Goal: Task Accomplishment & Management: Manage account settings

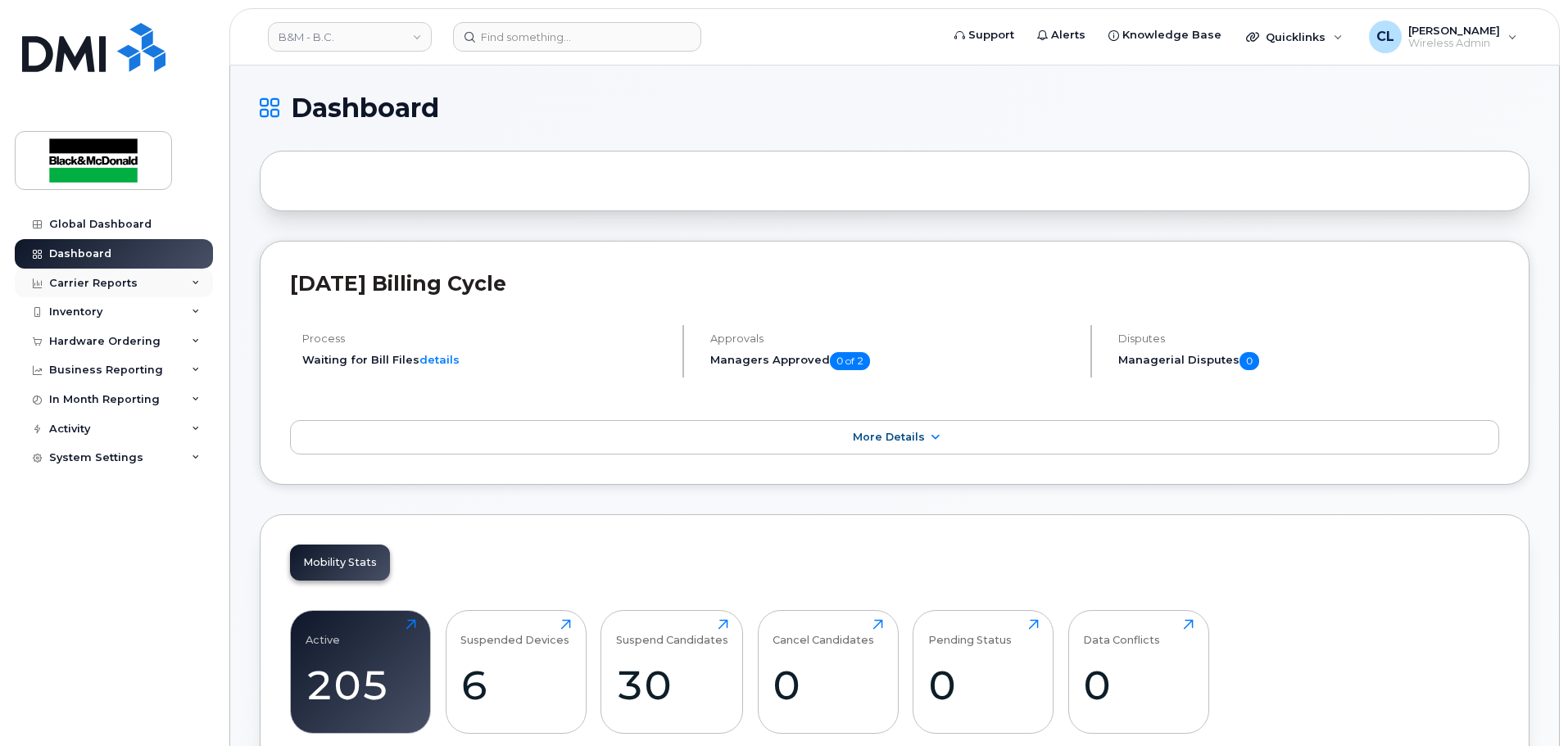
click at [190, 284] on div "Carrier Reports" at bounding box center [114, 283] width 199 height 29
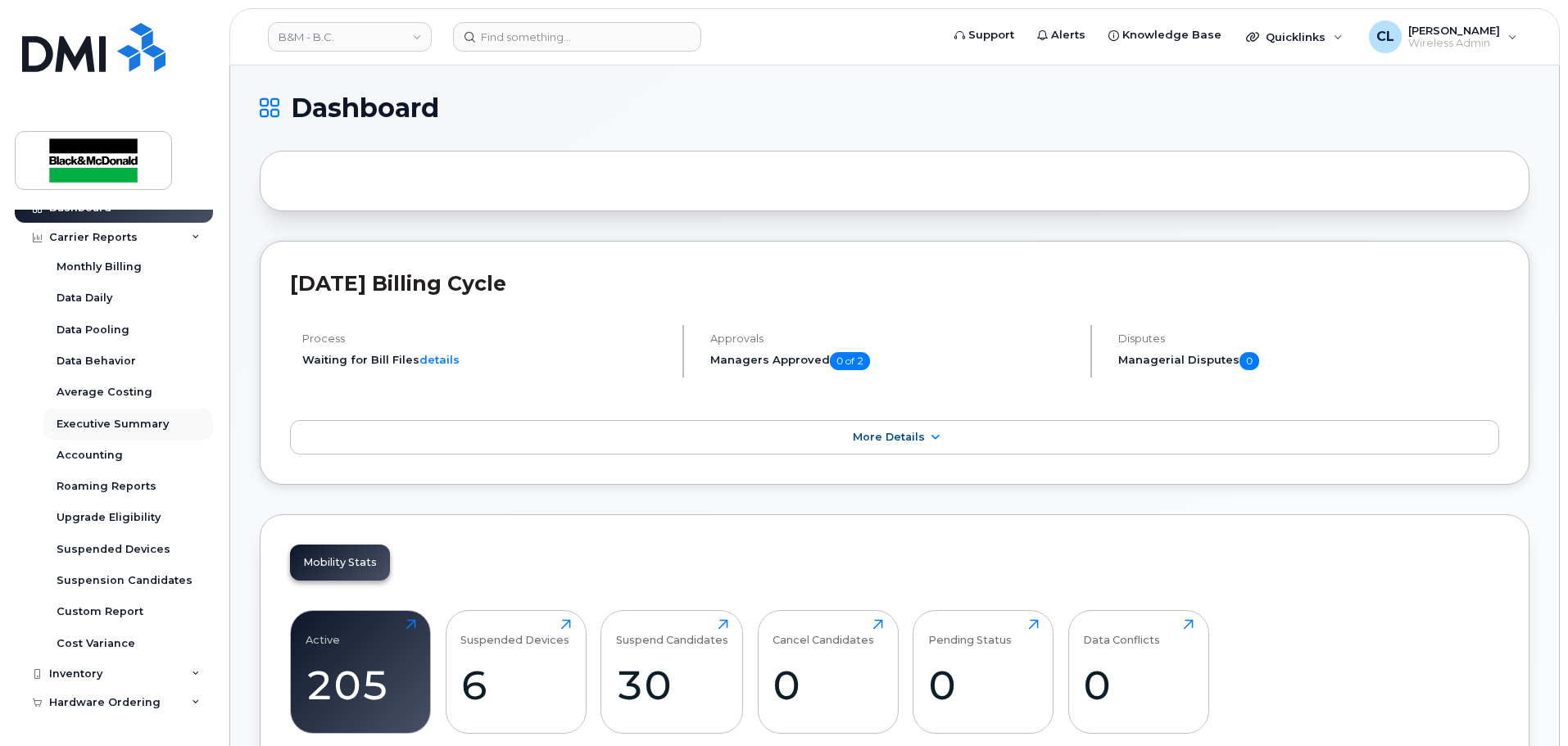
scroll to position [82, 0]
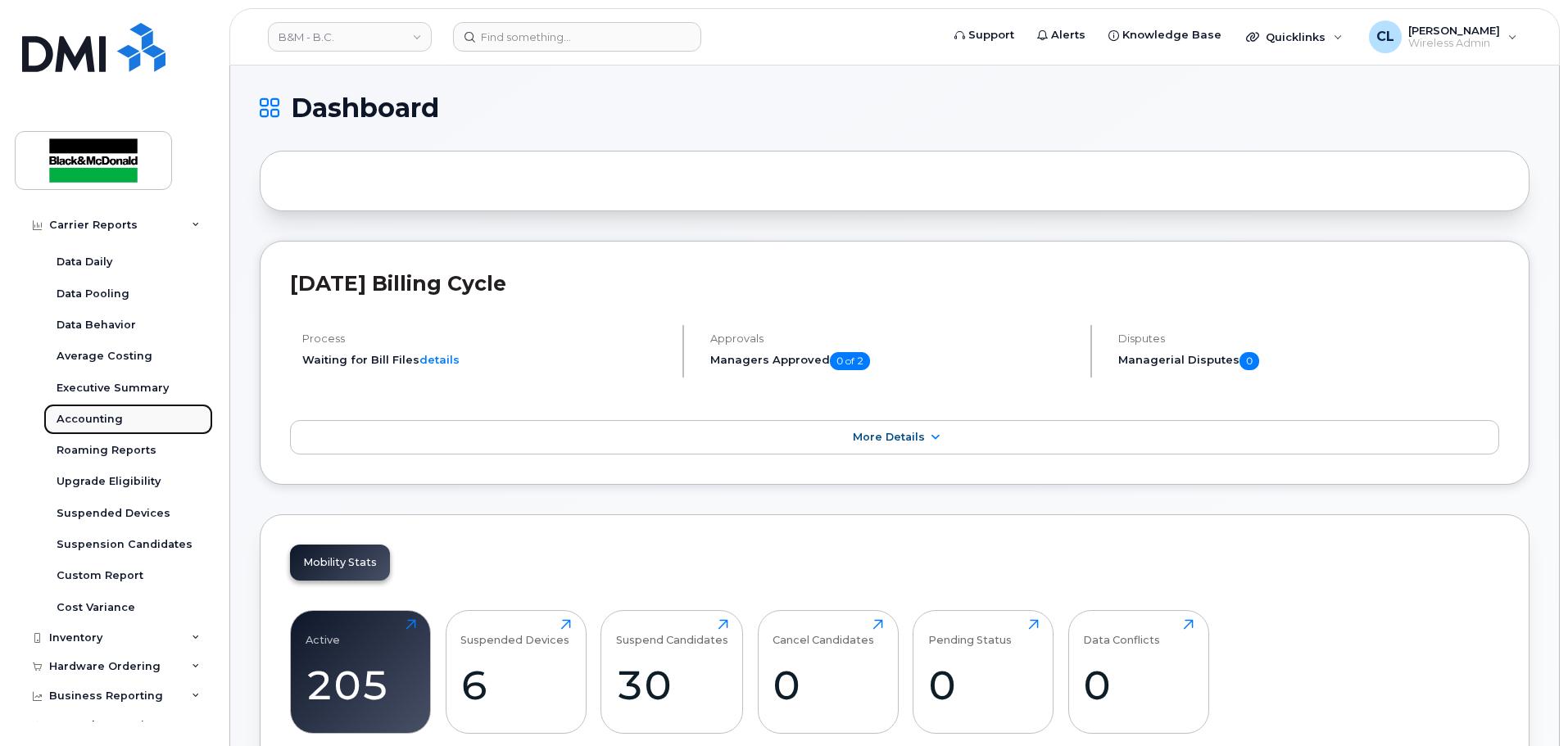
click at [90, 417] on div "Accounting" at bounding box center [89, 419] width 67 height 15
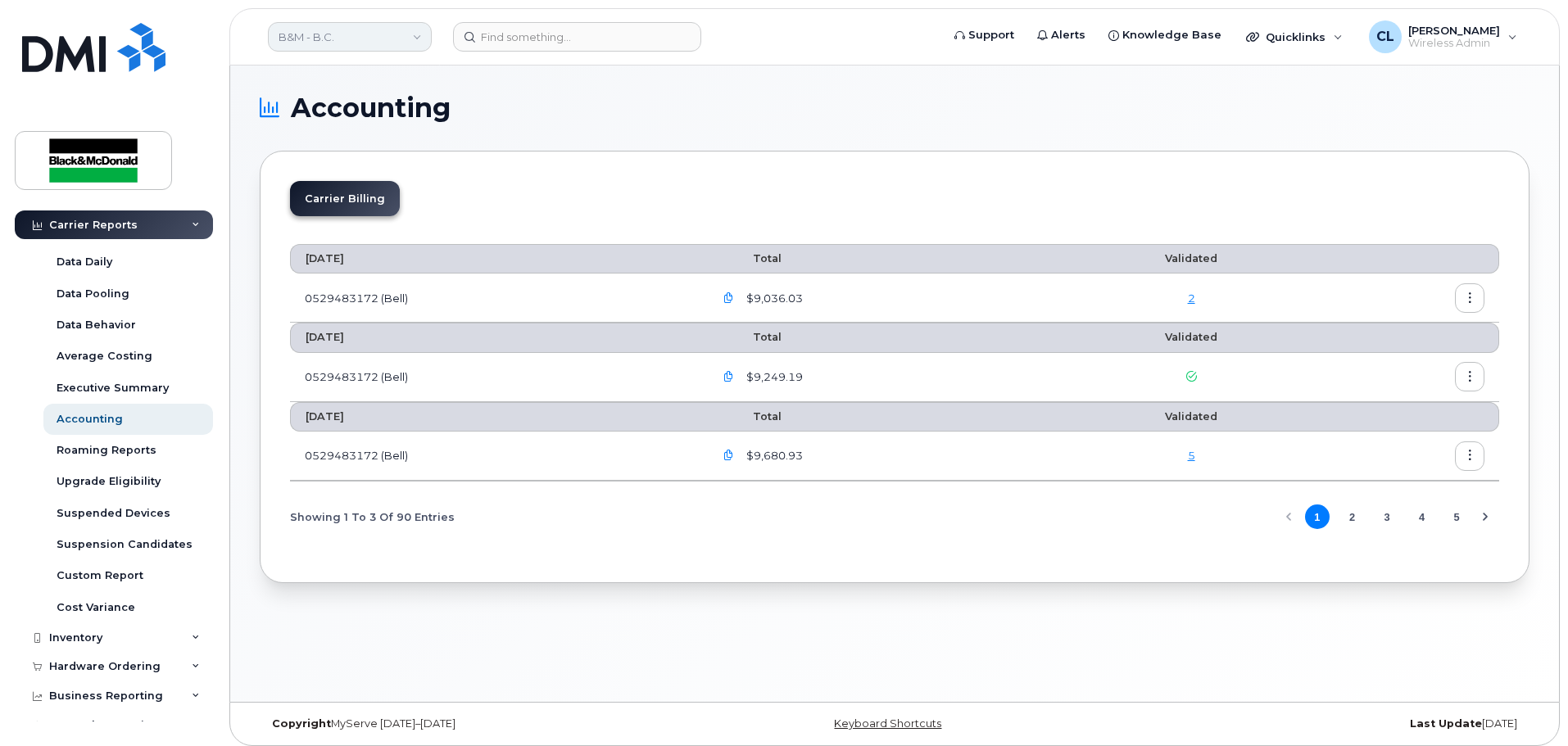
click at [419, 33] on link "B&M - B.C." at bounding box center [350, 36] width 164 height 29
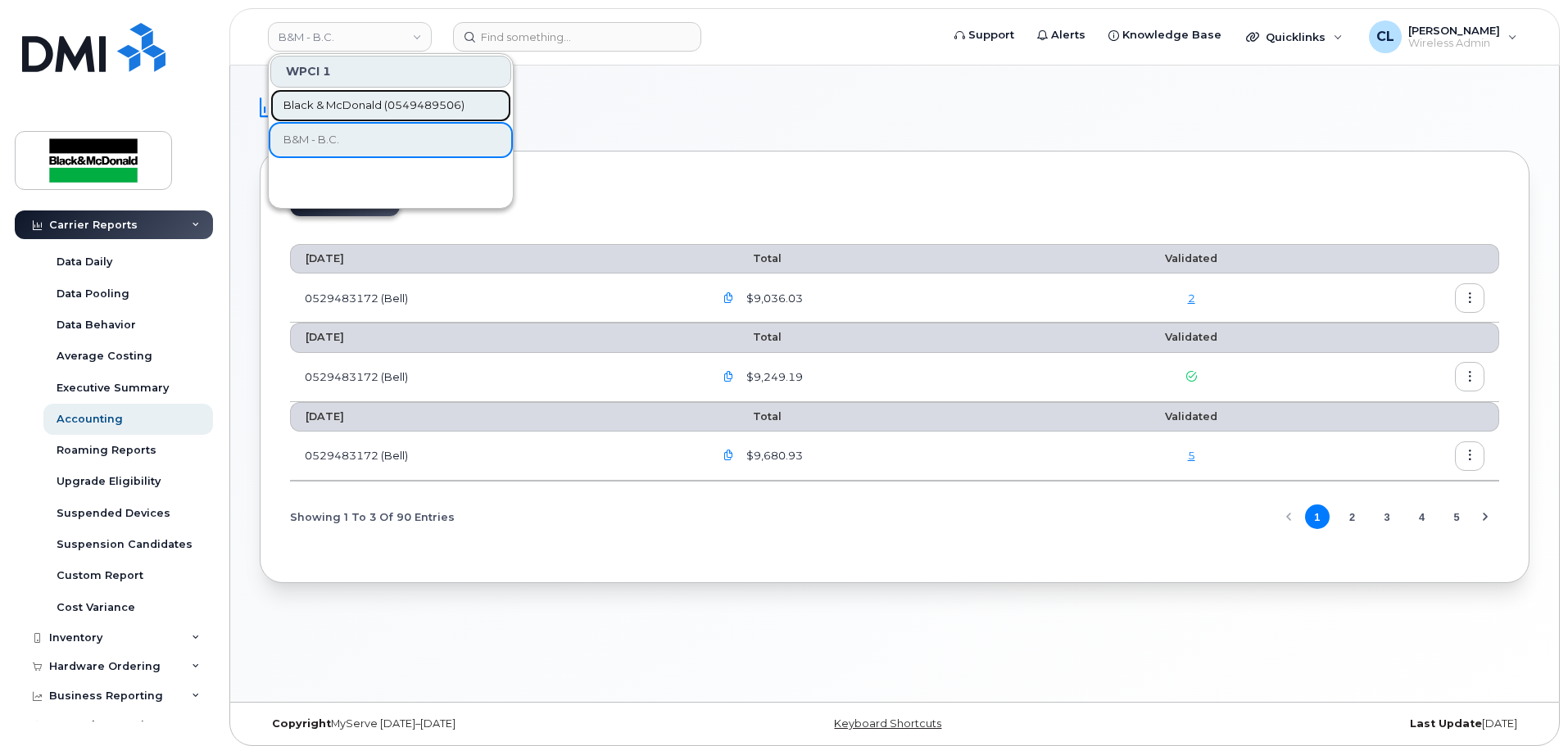
click at [395, 107] on span "Black & McDonald (0549489506)" at bounding box center [374, 106] width 181 height 16
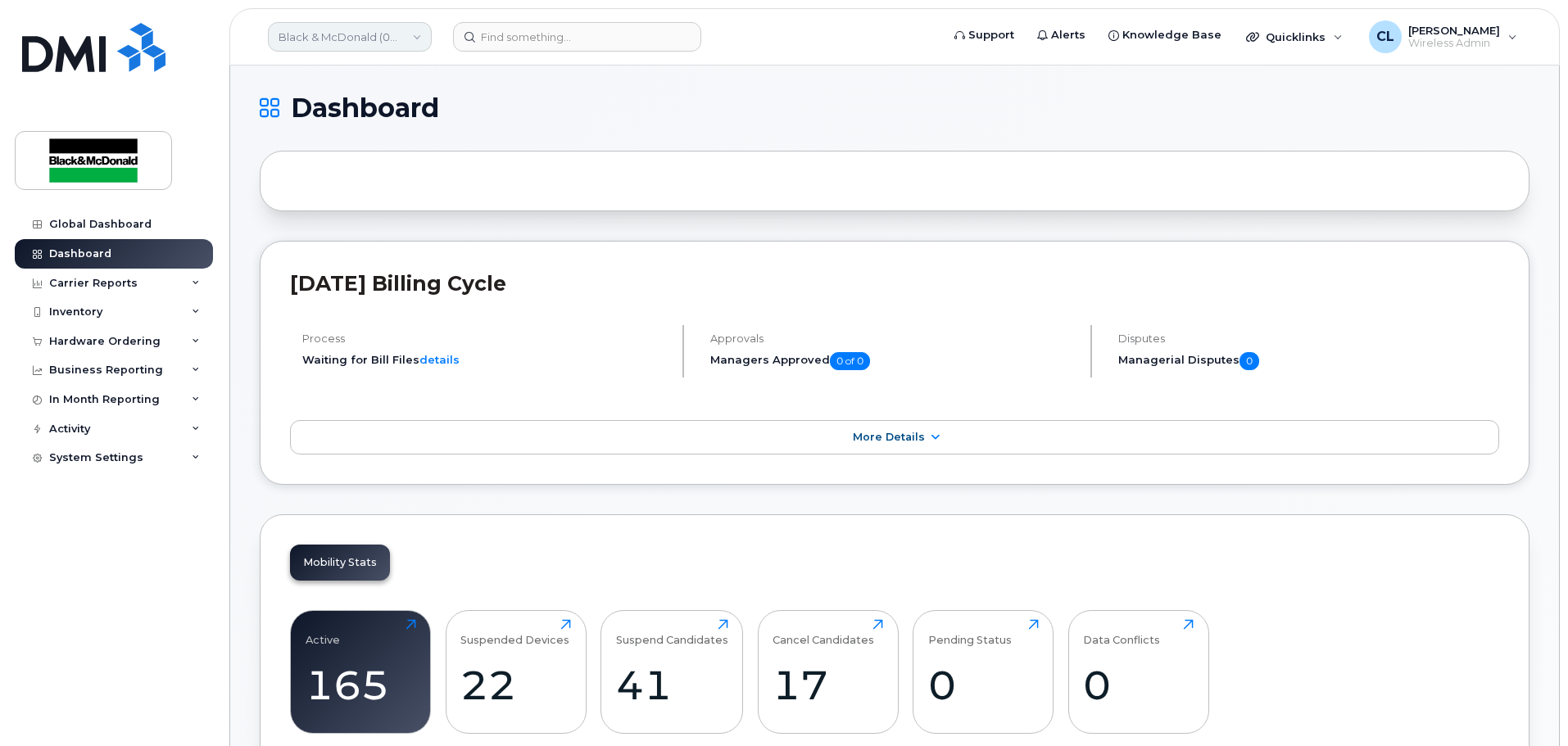
click at [402, 38] on link "Black & McDonald (0549489506)" at bounding box center [350, 36] width 164 height 29
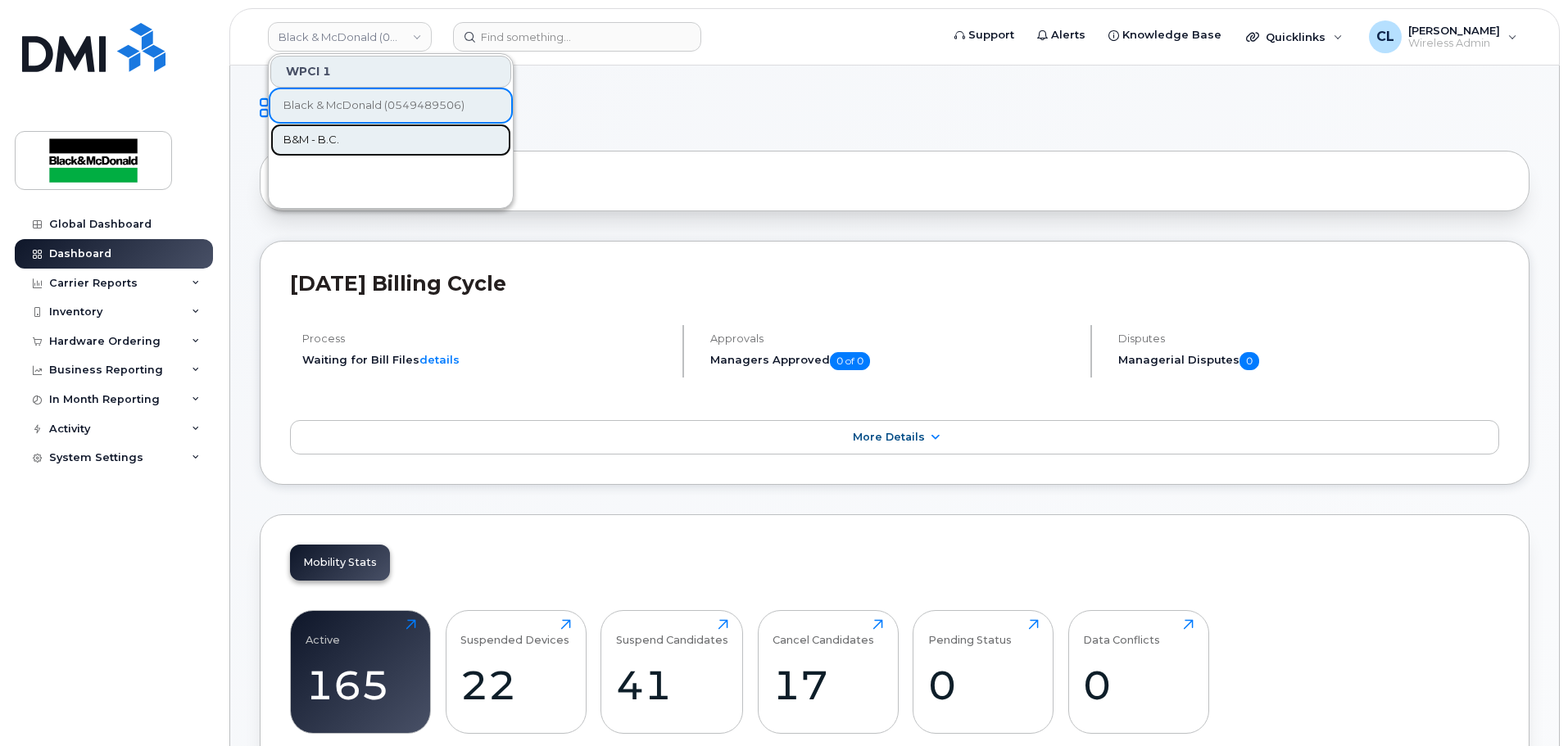
click at [385, 140] on link "B&M - B.C." at bounding box center [391, 140] width 241 height 33
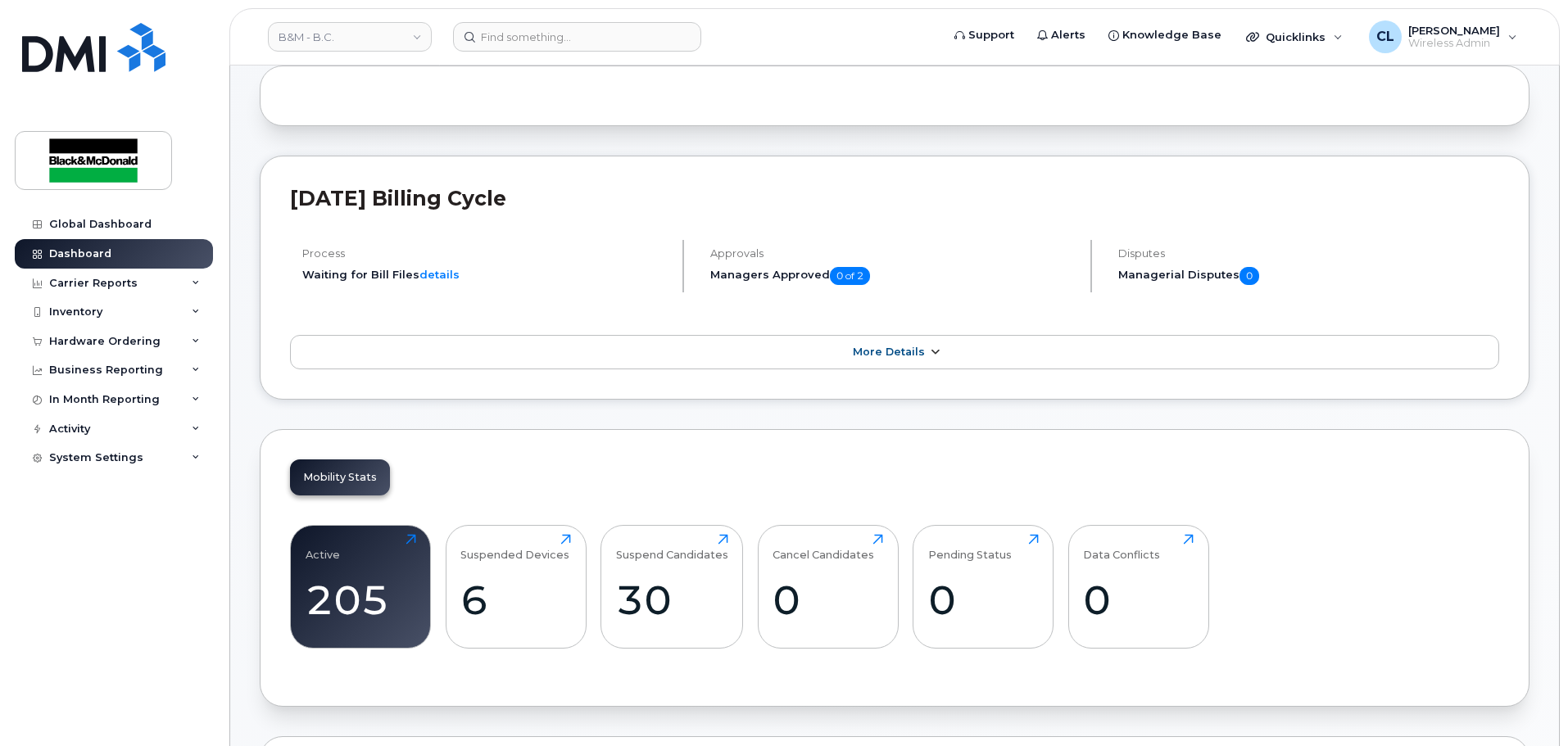
scroll to position [82, 0]
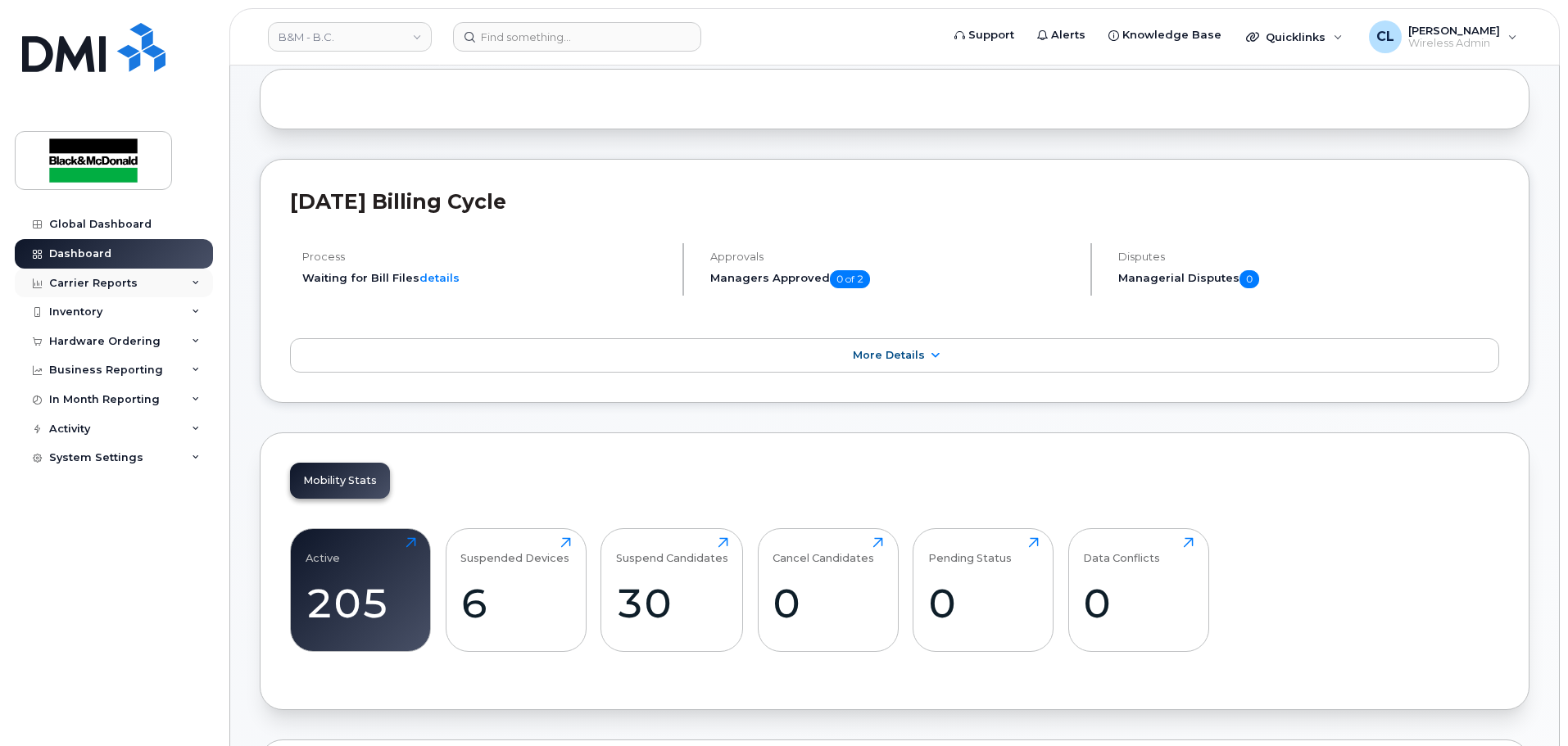
click at [100, 277] on div "Carrier Reports" at bounding box center [93, 283] width 88 height 13
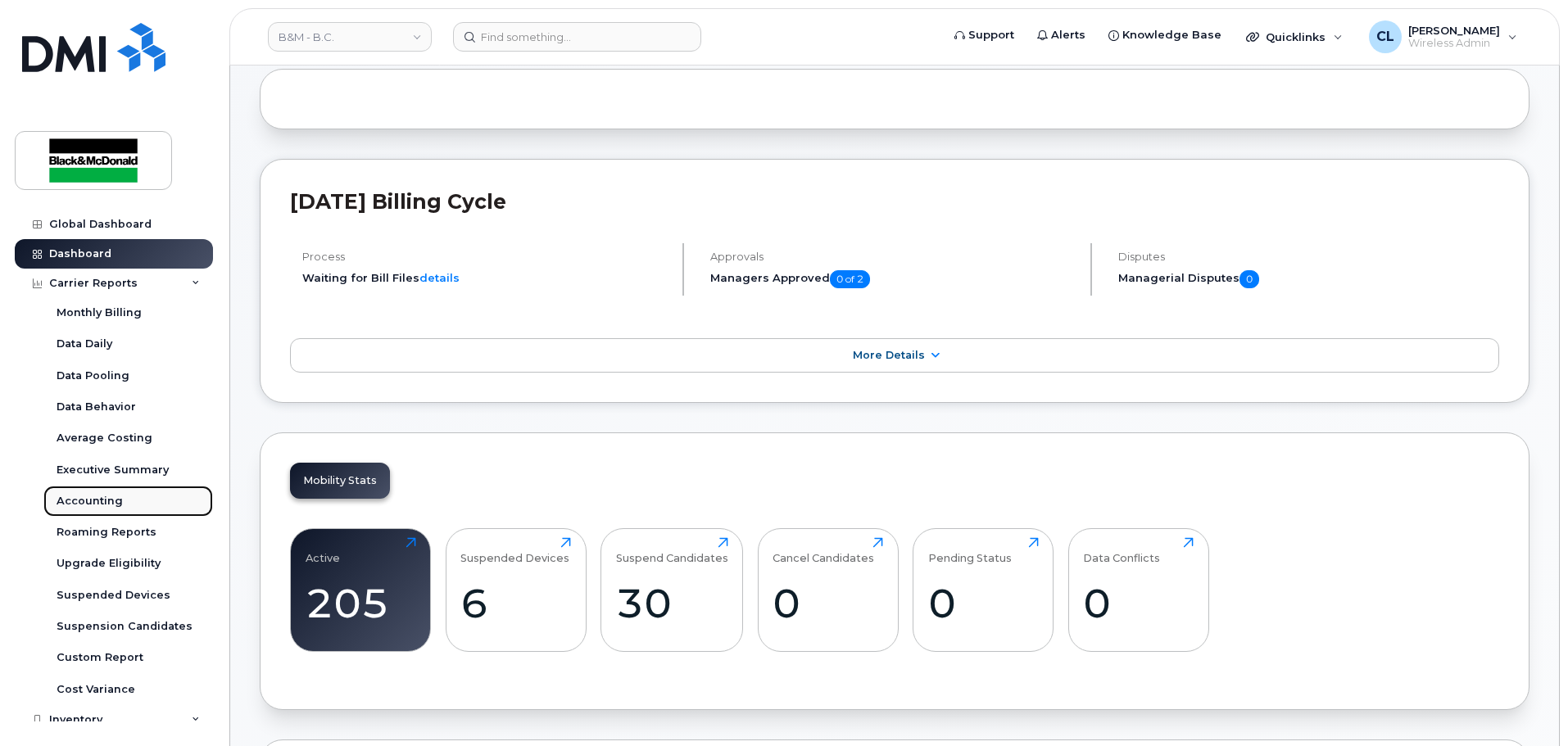
click at [104, 506] on div "Accounting" at bounding box center [89, 501] width 67 height 15
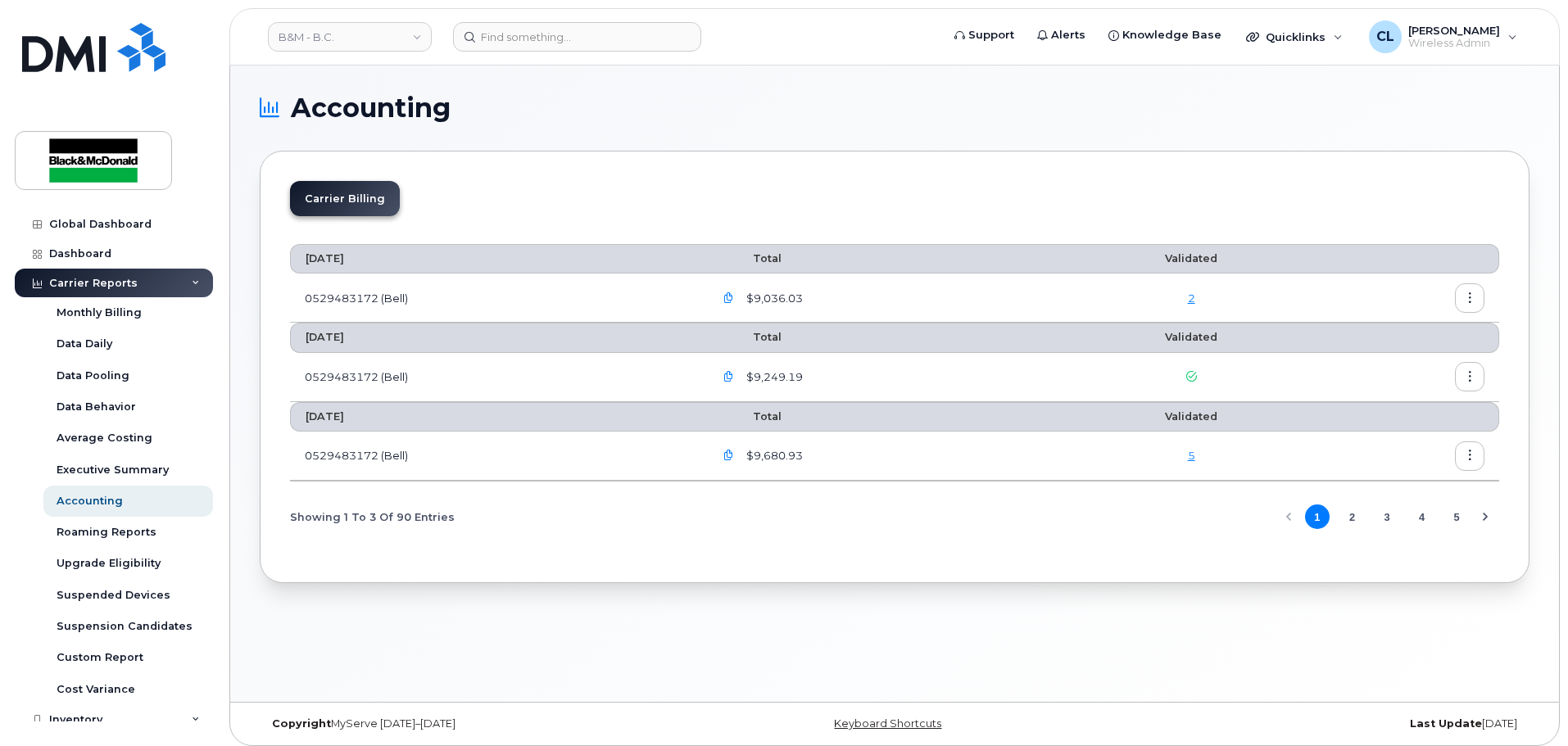
click at [1462, 297] on button "button" at bounding box center [1470, 298] width 29 height 29
click at [733, 295] on icon "button" at bounding box center [729, 299] width 11 height 11
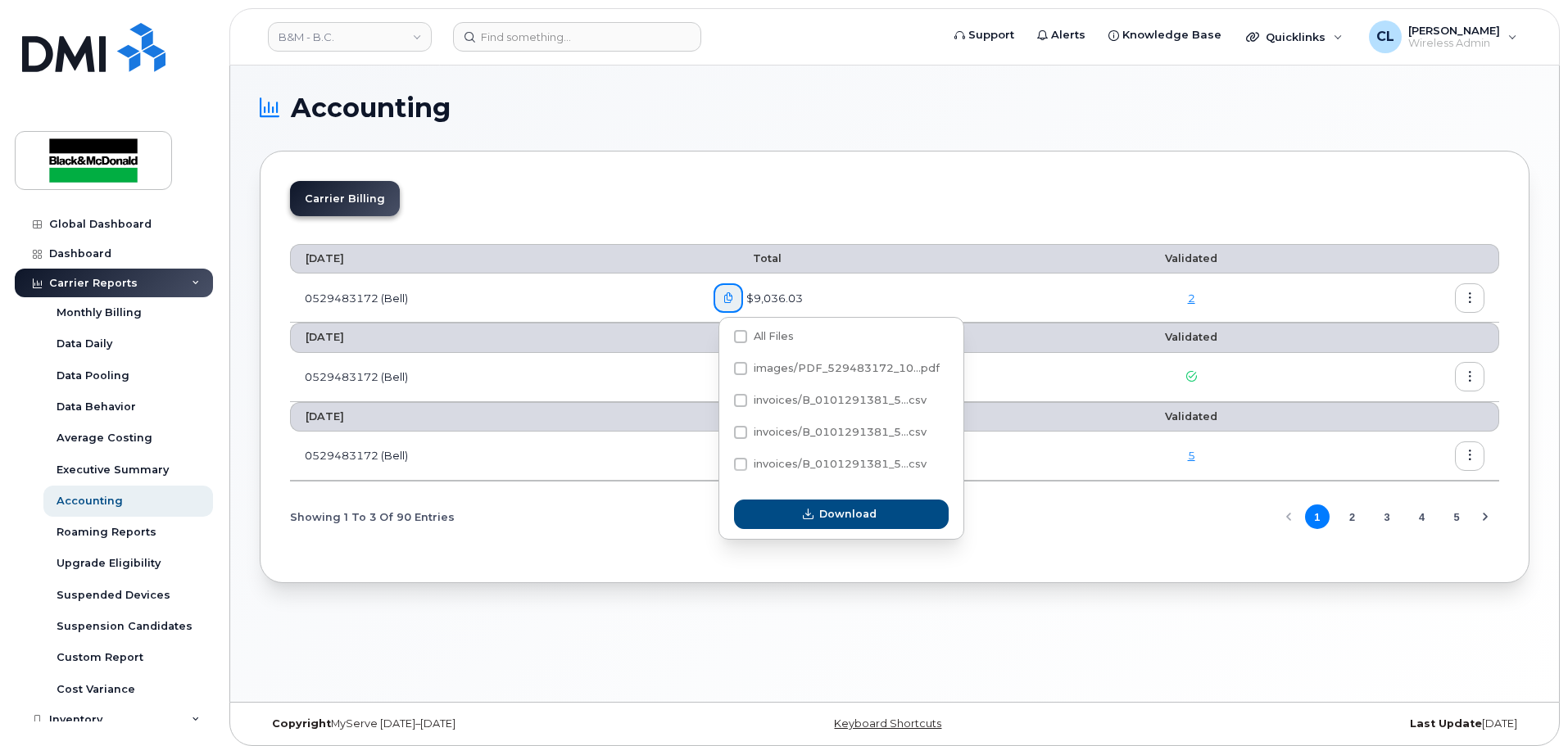
click at [1078, 213] on div "Carrier Billing" at bounding box center [894, 205] width 1209 height 48
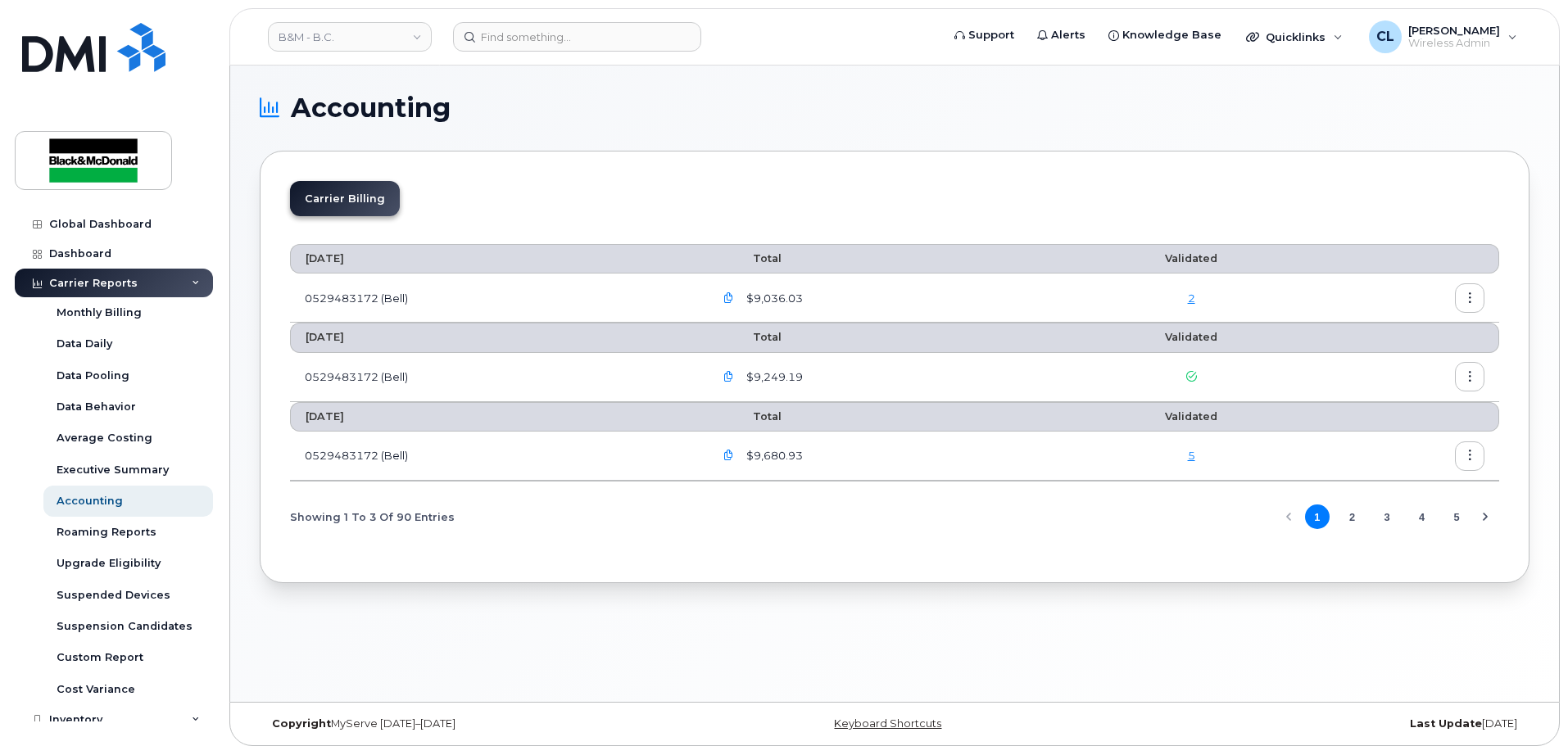
click at [1191, 298] on link "2" at bounding box center [1192, 298] width 7 height 13
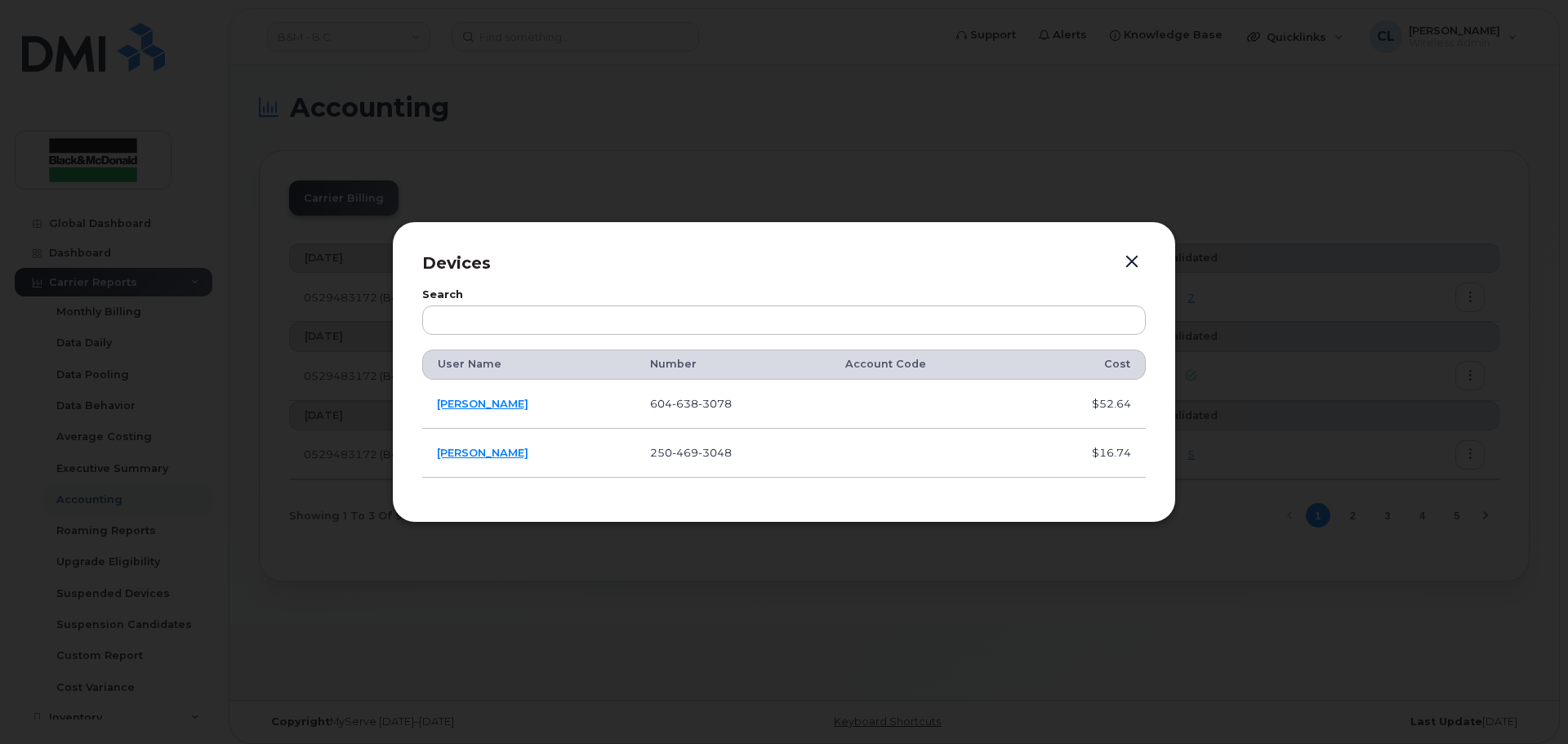
click at [1127, 263] on button "button" at bounding box center [1131, 262] width 25 height 23
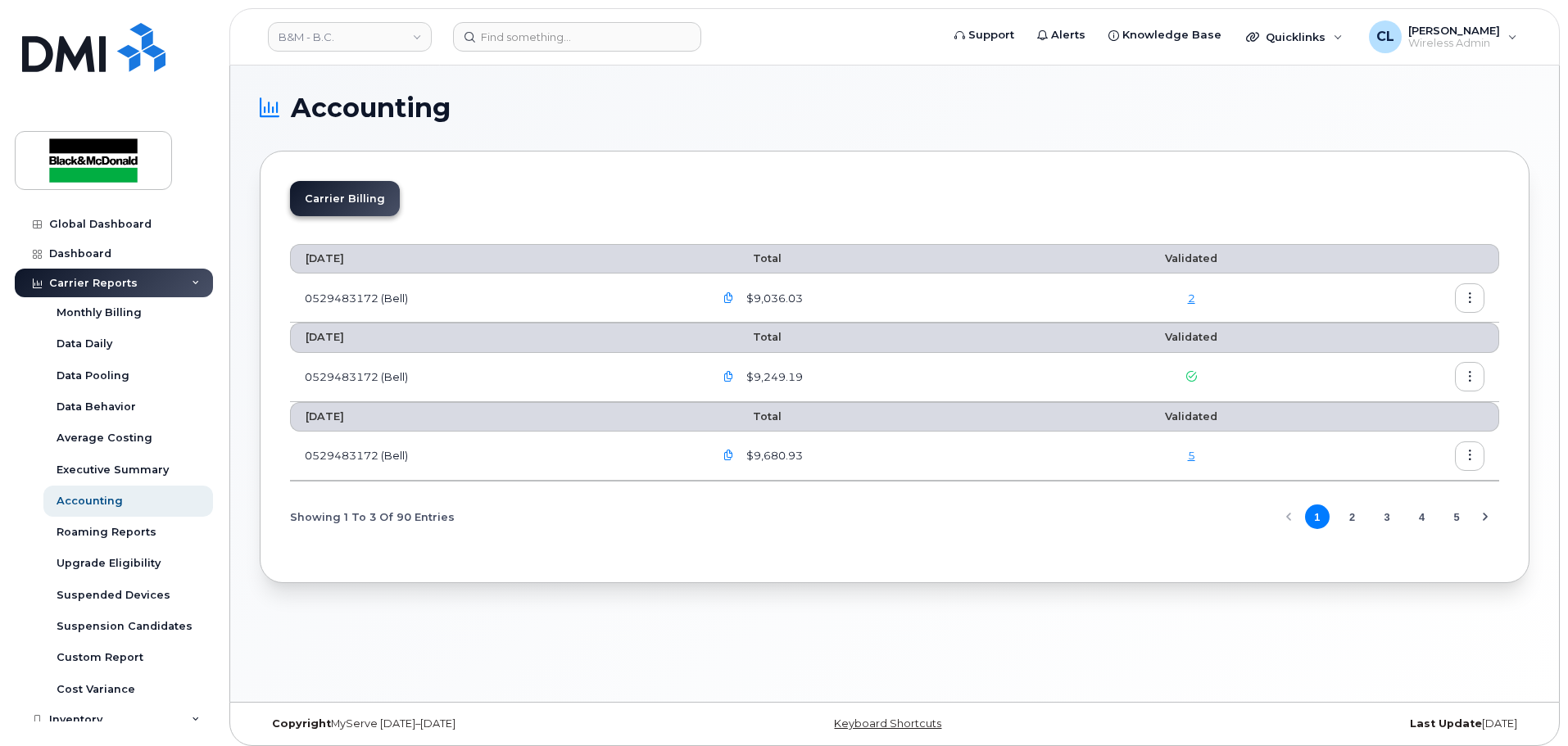
click at [1195, 296] on link "2" at bounding box center [1192, 298] width 7 height 13
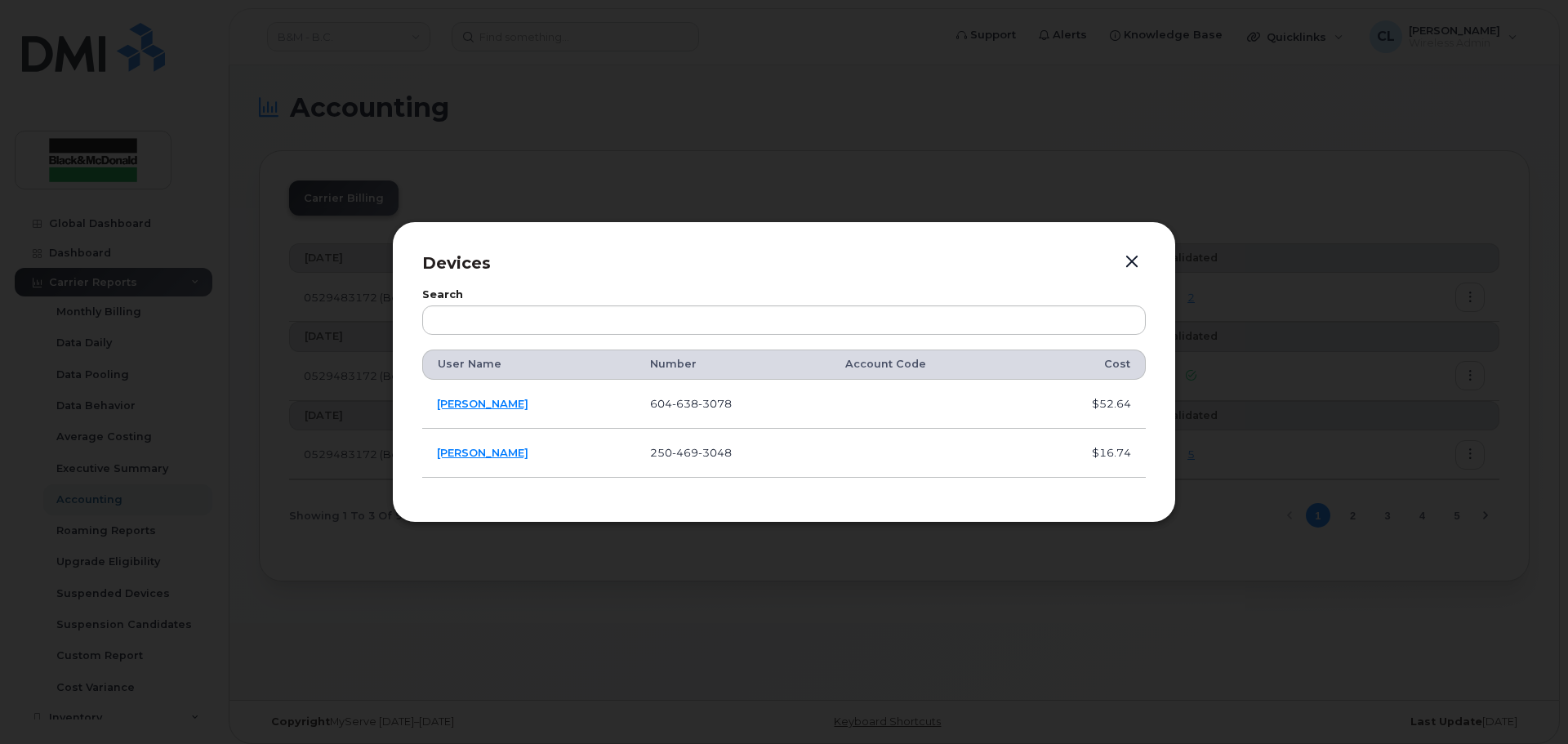
click at [1132, 254] on button "button" at bounding box center [1131, 262] width 25 height 23
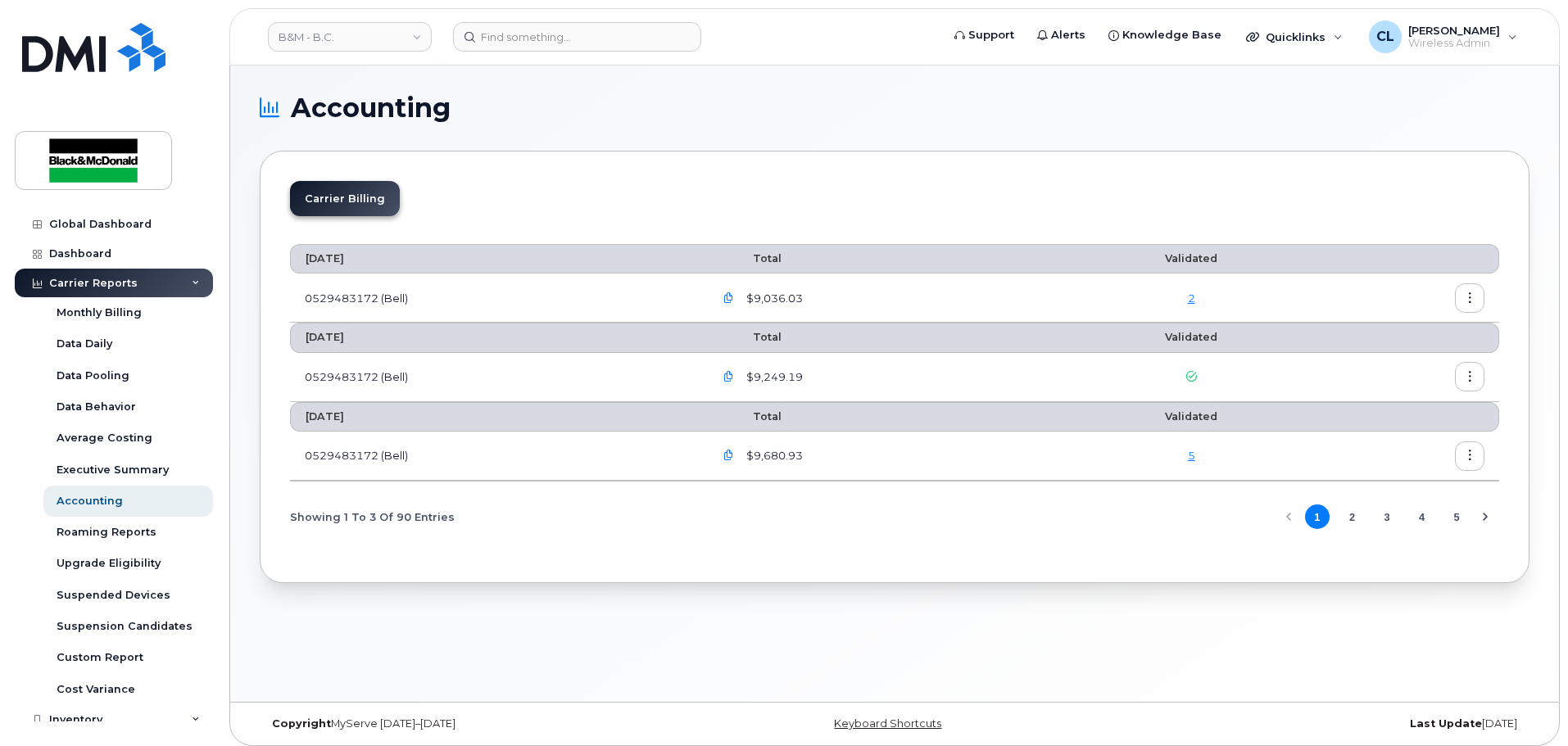
click at [593, 114] on h1 "Accounting" at bounding box center [890, 107] width 1262 height 26
click at [78, 275] on div "Carrier Reports" at bounding box center [114, 283] width 199 height 29
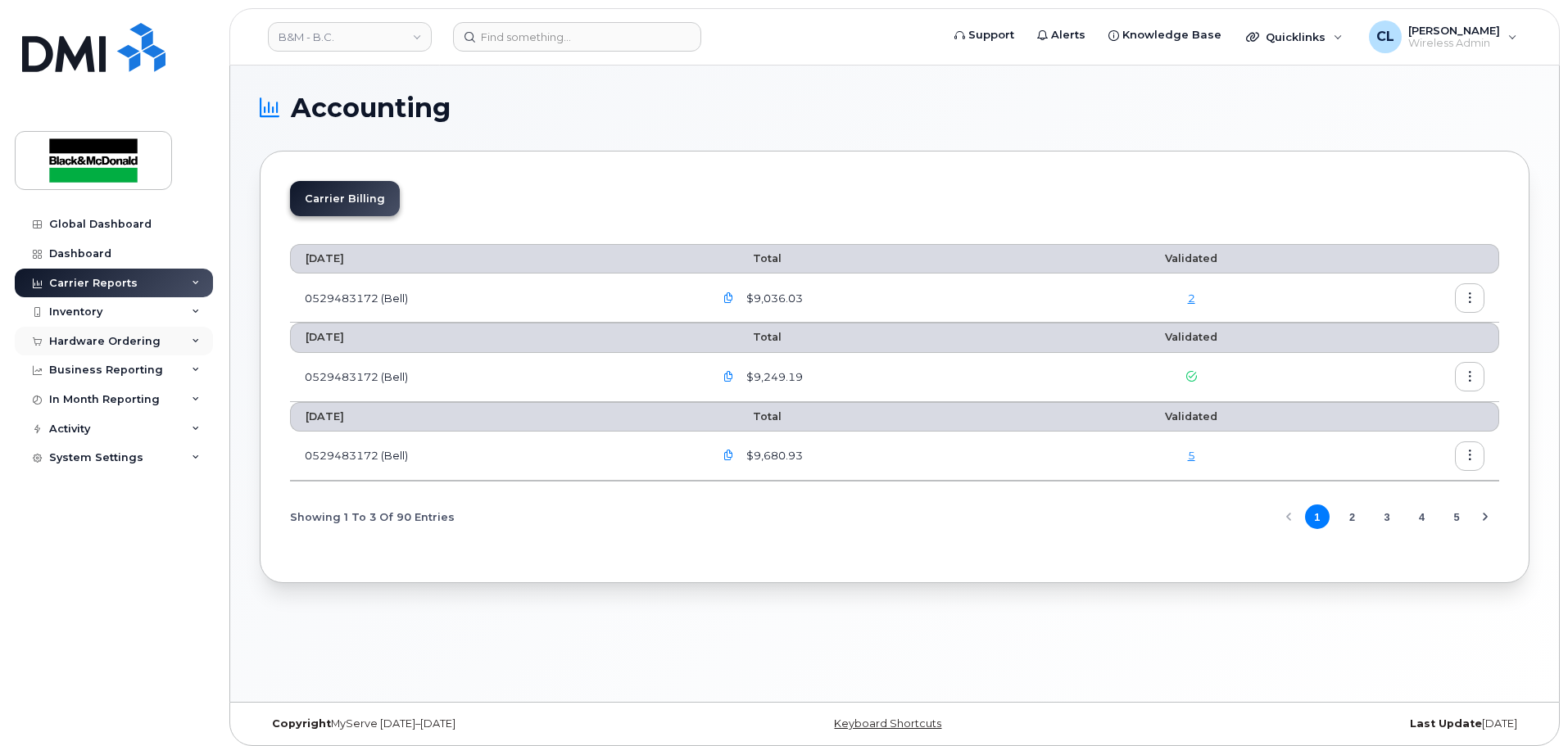
click at [88, 339] on div "Hardware Ordering" at bounding box center [105, 342] width 111 height 13
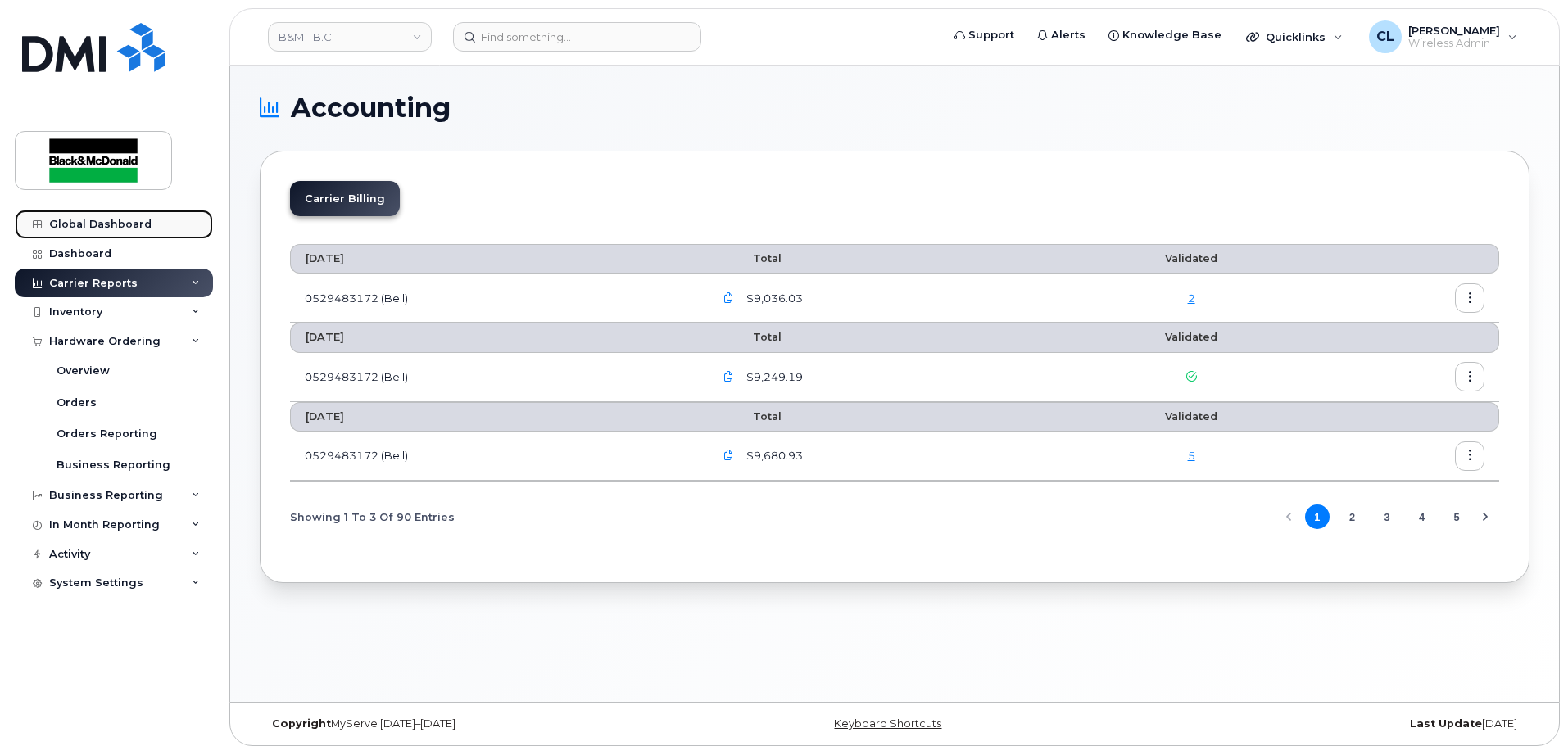
click at [107, 231] on link "Global Dashboard" at bounding box center [114, 224] width 199 height 29
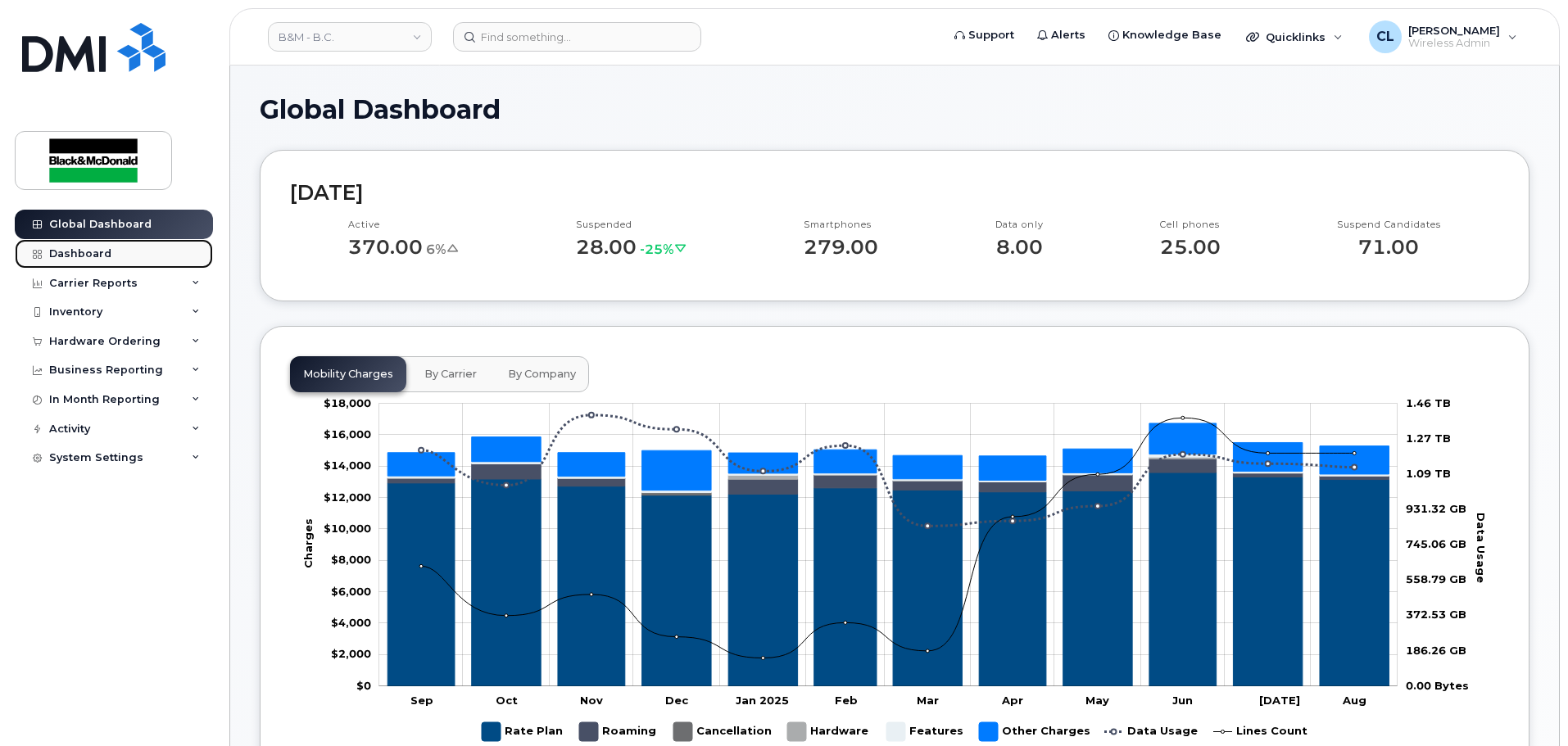
click at [98, 250] on div "Dashboard" at bounding box center [80, 254] width 62 height 13
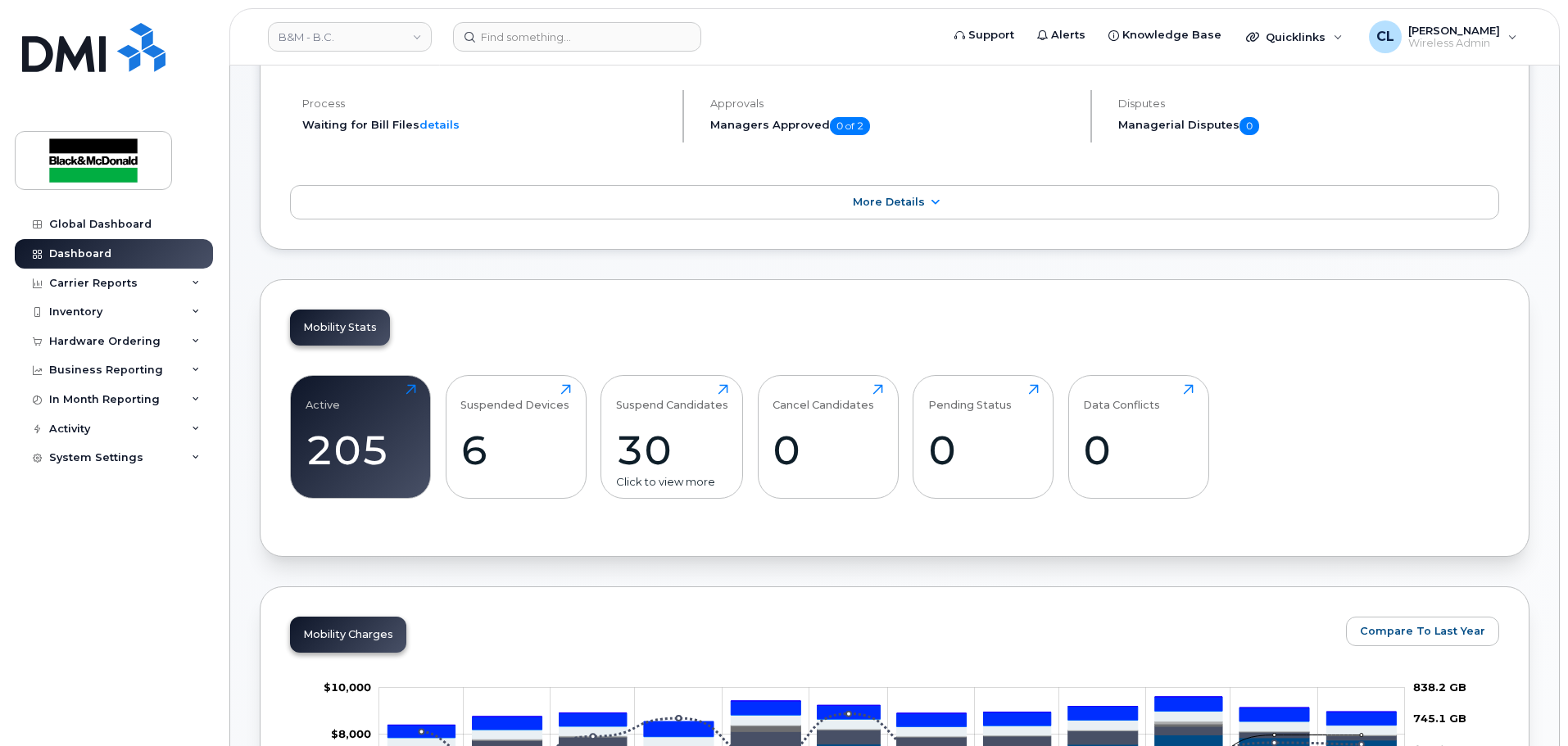
scroll to position [246, 0]
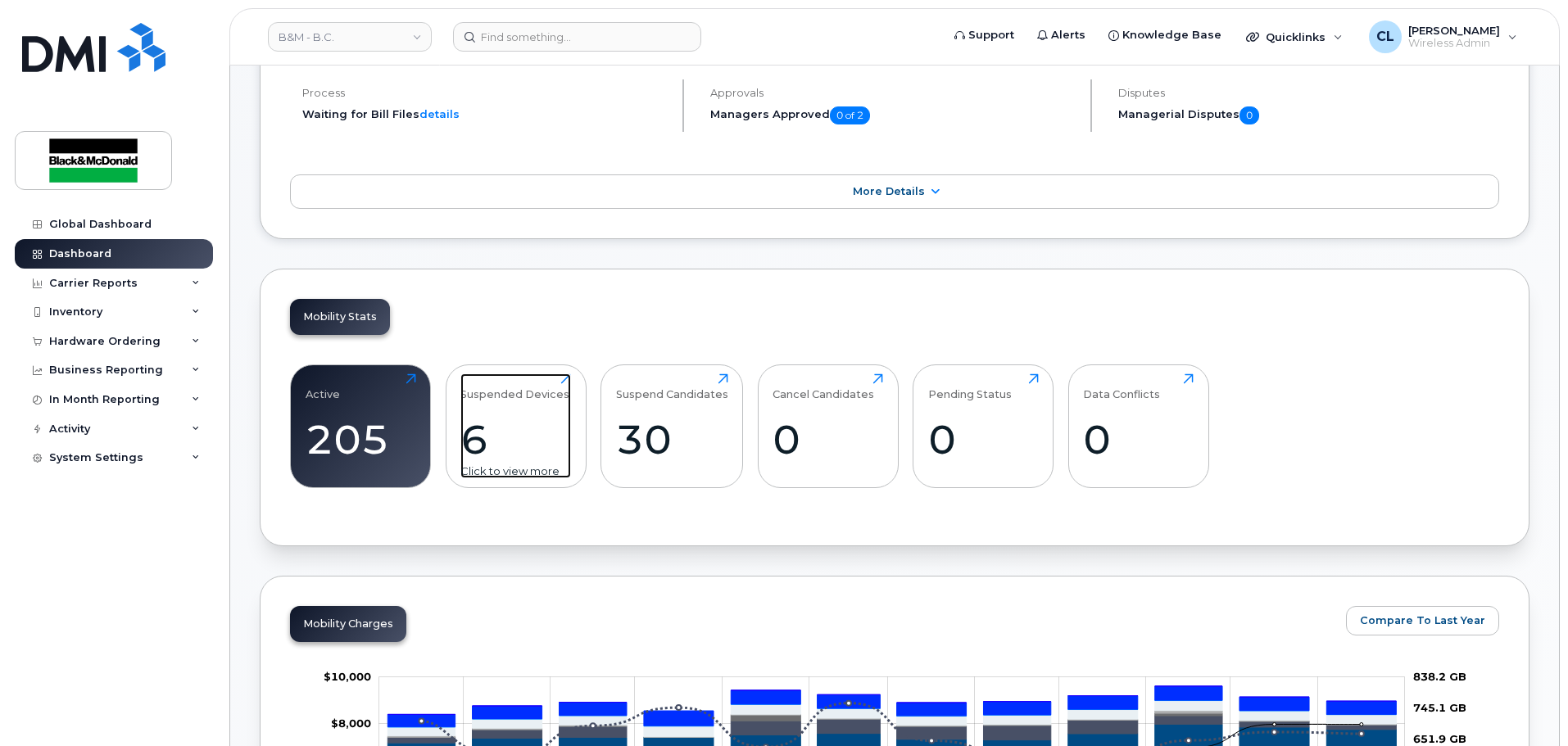
click at [481, 450] on div "6" at bounding box center [515, 439] width 110 height 48
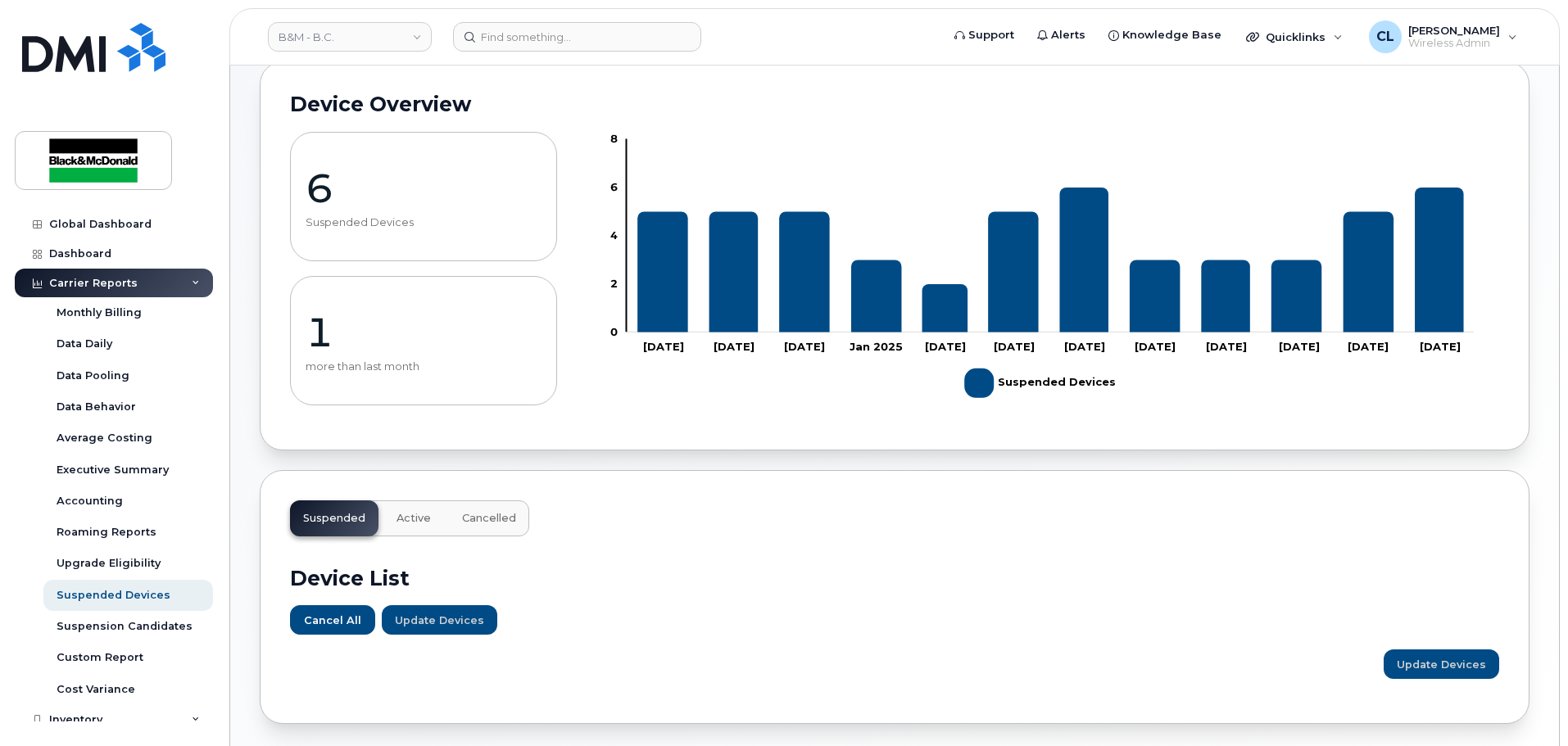
scroll to position [155, 0]
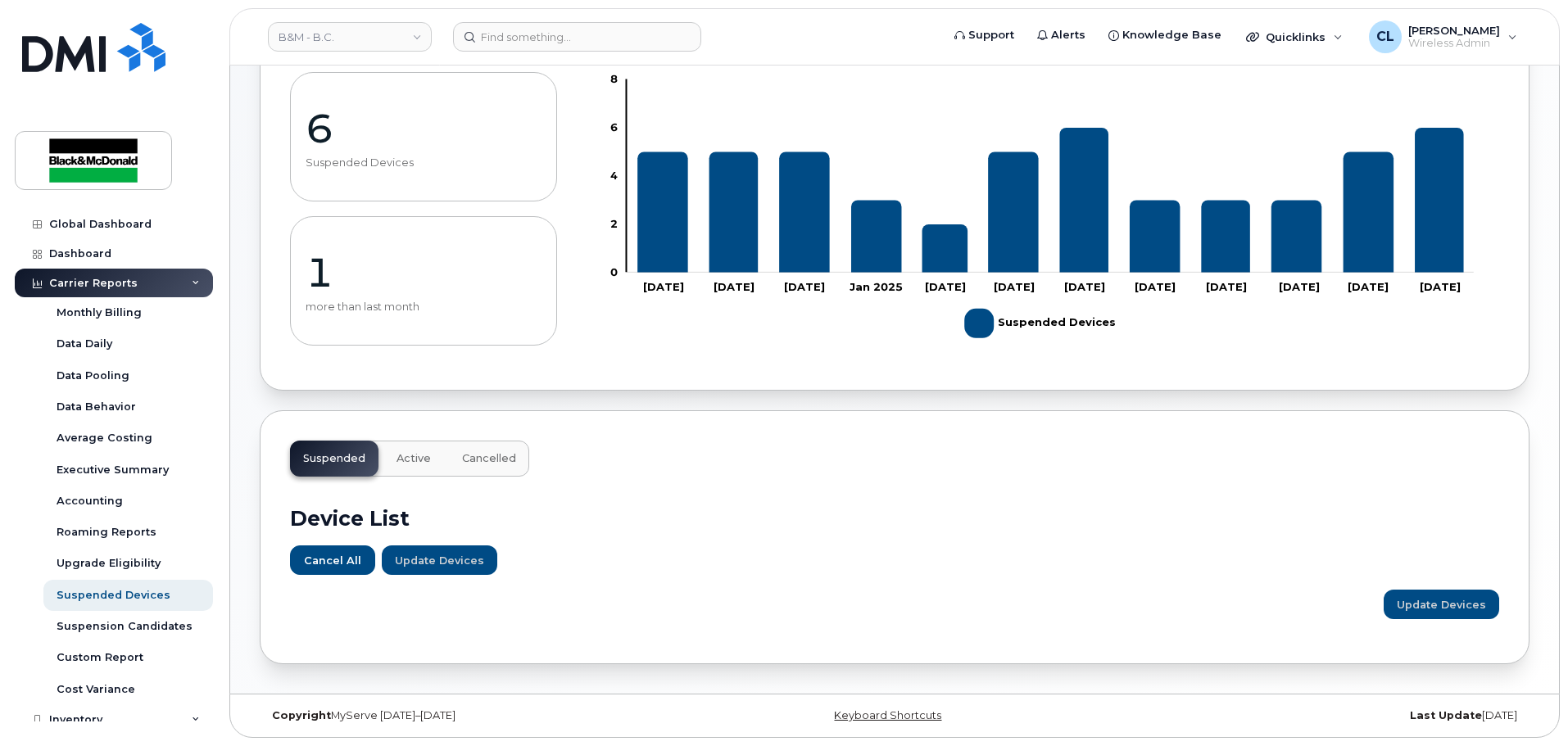
click at [709, 461] on div "Suspended Active Cancelled Device List Cancel All Update Devices Customize Filt…" at bounding box center [895, 537] width 1270 height 254
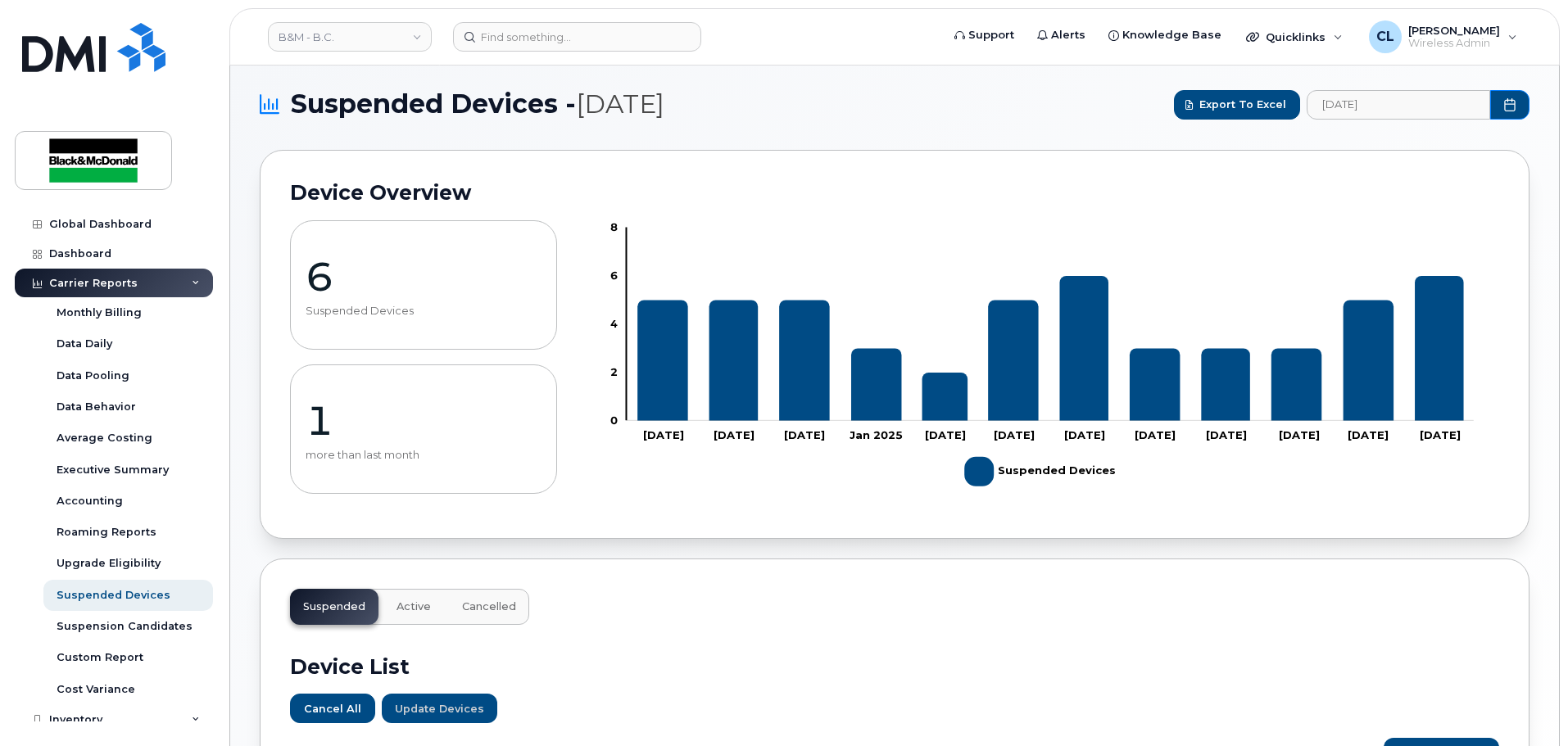
scroll to position [0, 0]
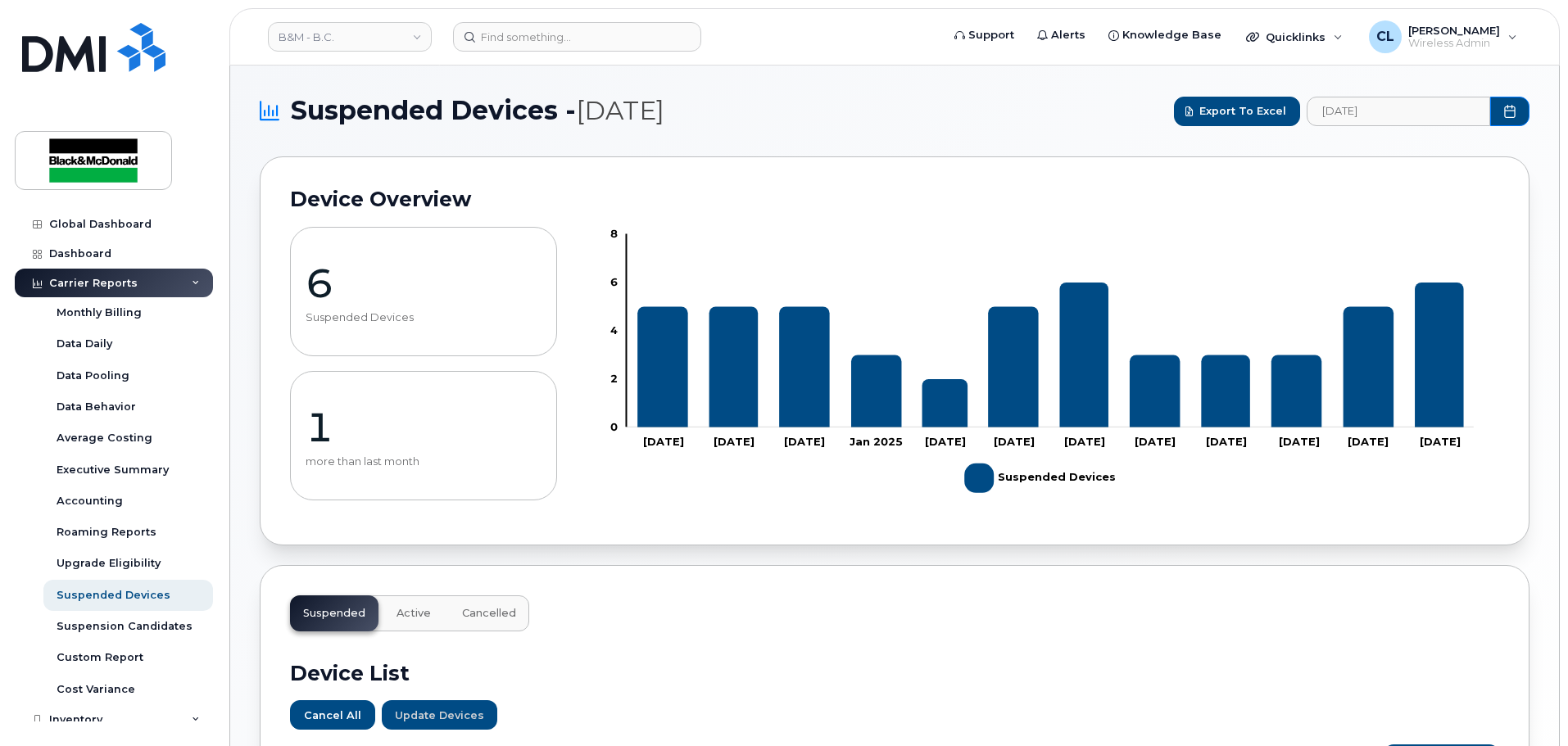
click at [322, 288] on p "6" at bounding box center [423, 283] width 236 height 49
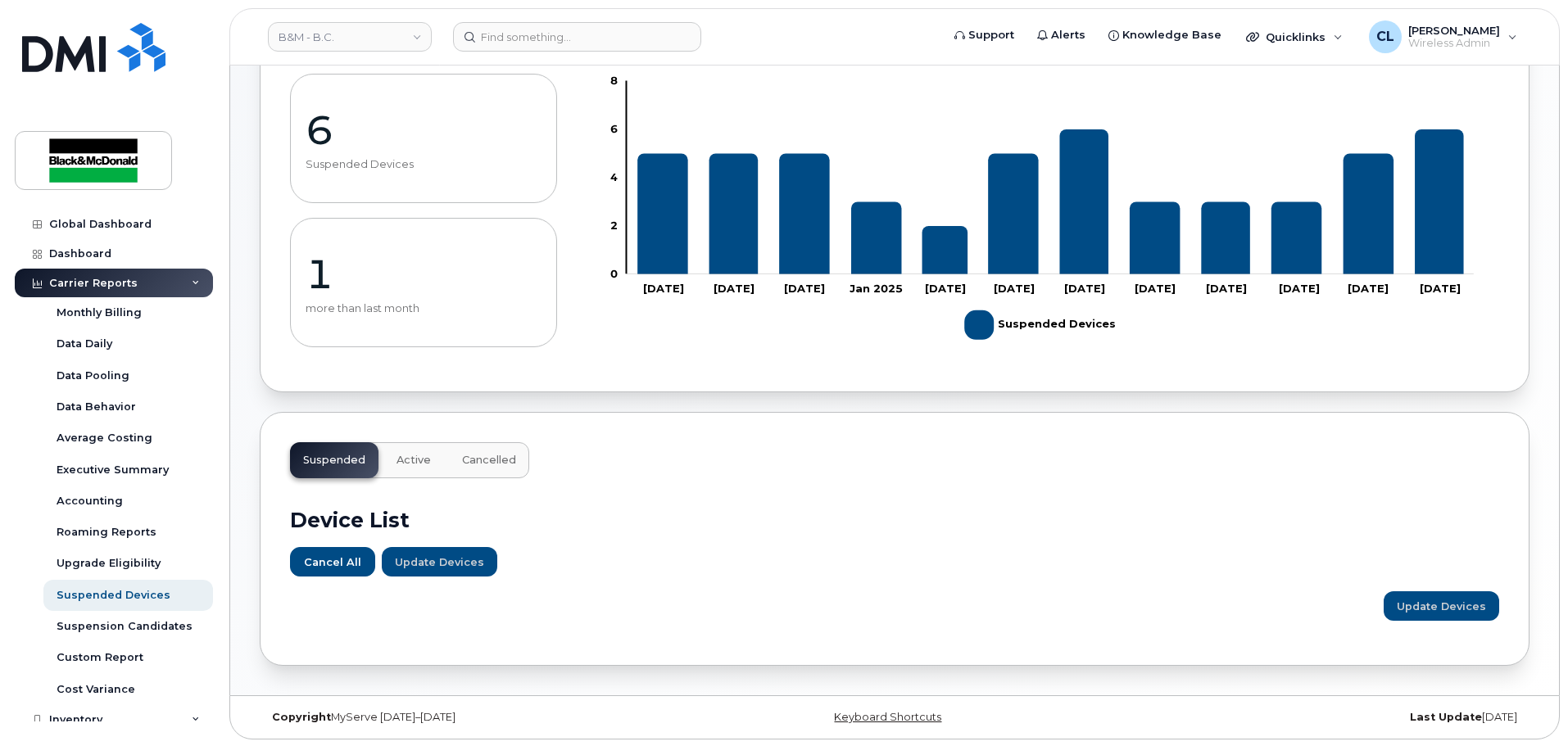
scroll to position [155, 0]
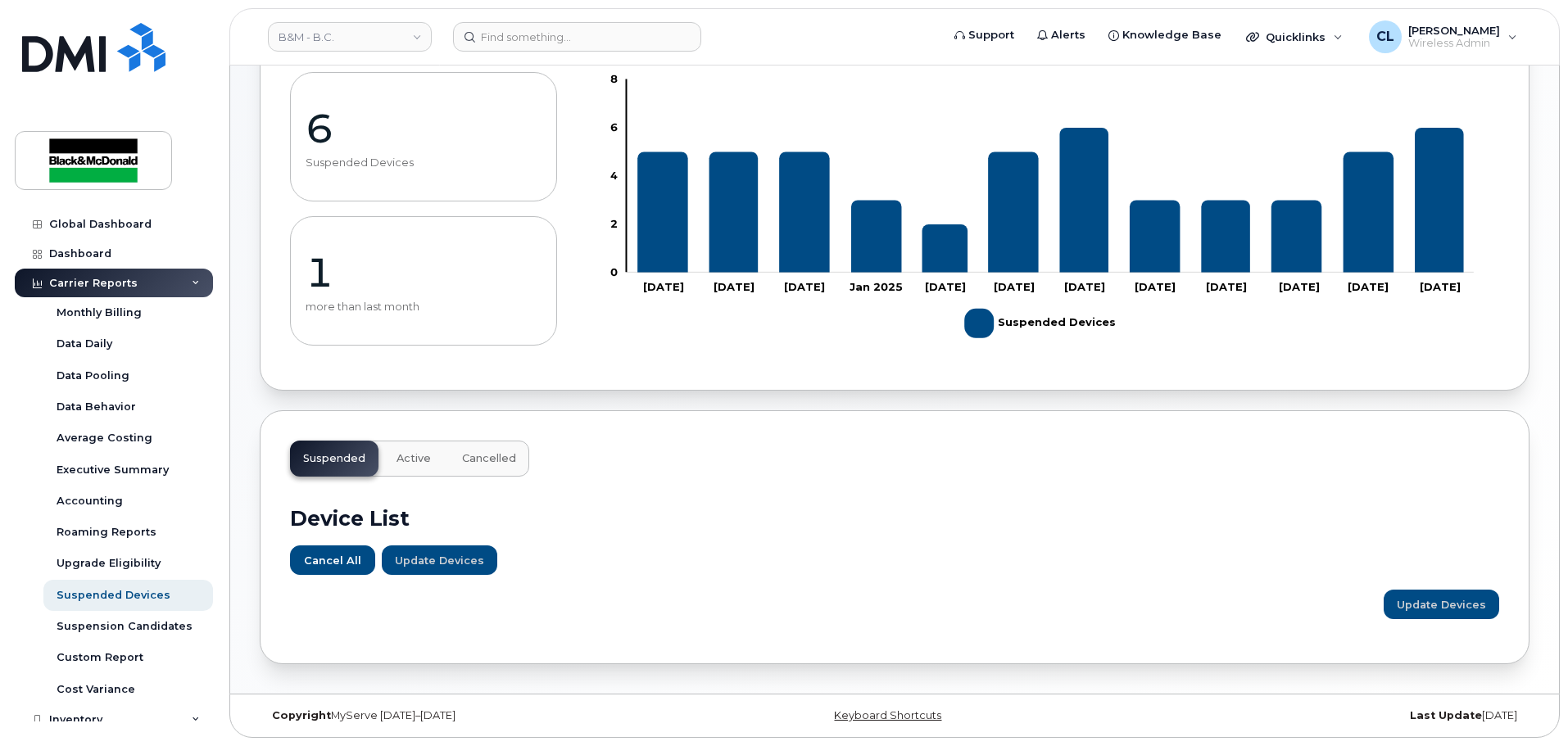
drag, startPoint x: 958, startPoint y: 535, endPoint x: 747, endPoint y: 590, distance: 218.1
click at [747, 595] on div "Update Devices" at bounding box center [894, 604] width 1209 height 29
click at [99, 630] on div "Suspension Candidates" at bounding box center [124, 627] width 136 height 15
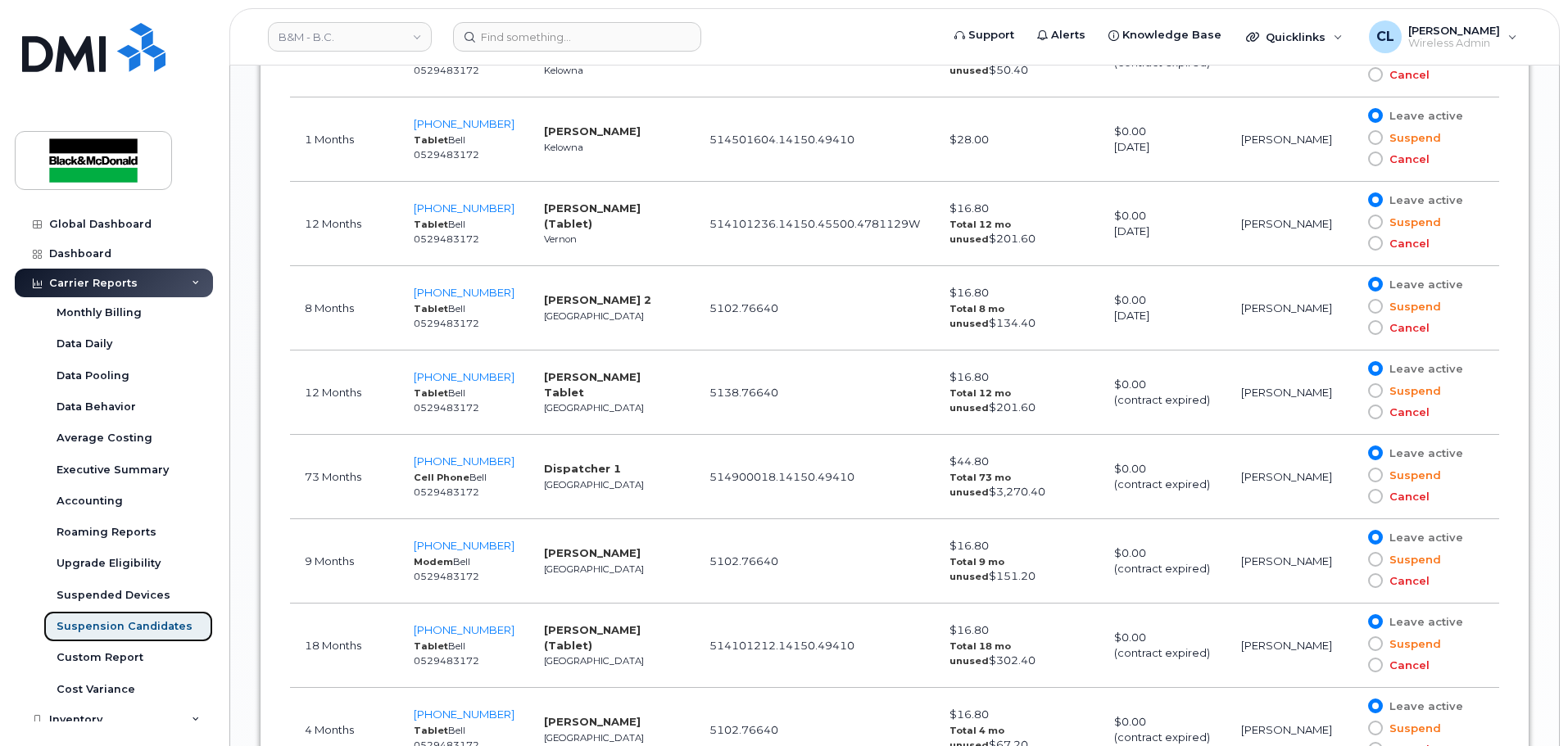
scroll to position [1966, 0]
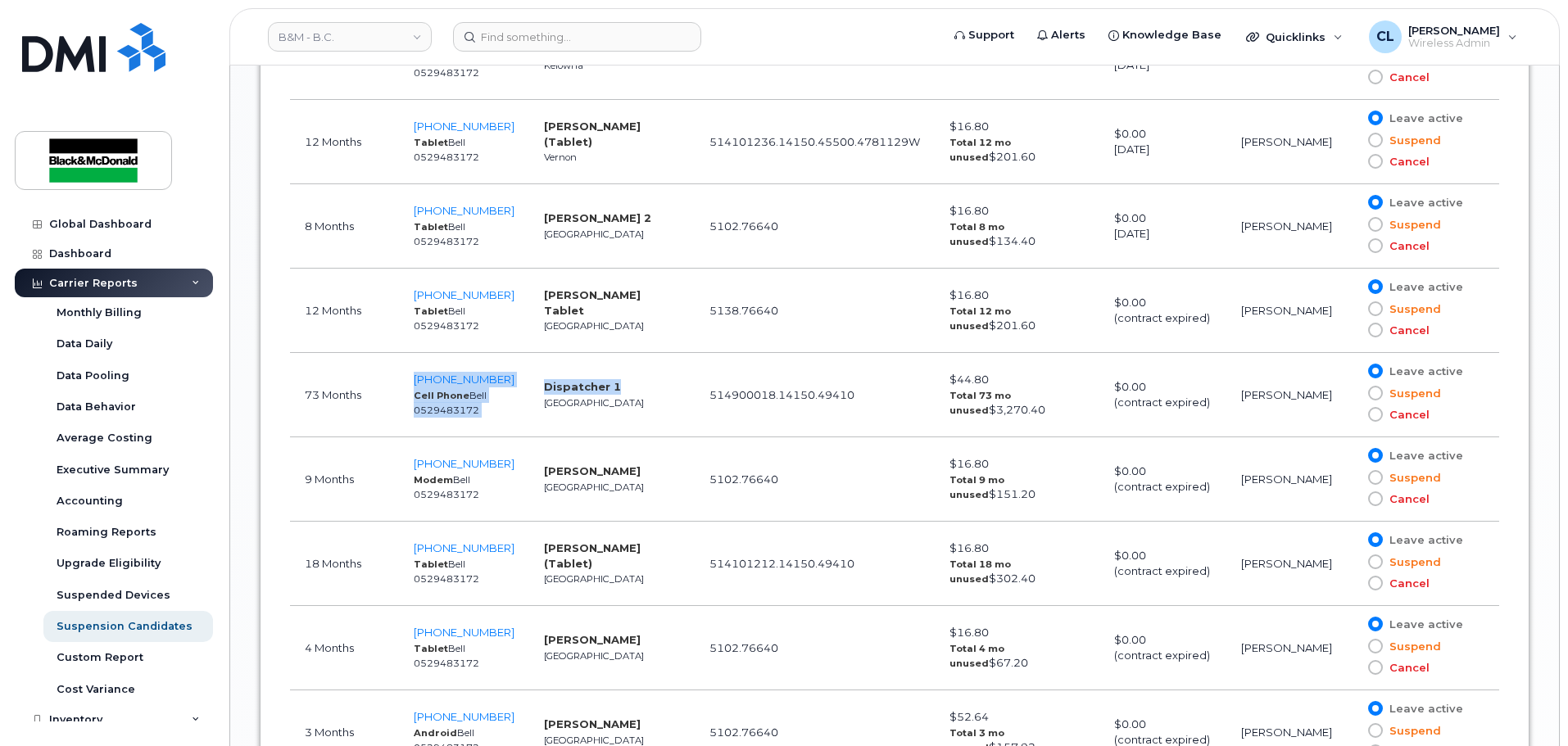
drag, startPoint x: 612, startPoint y: 386, endPoint x: 507, endPoint y: 381, distance: 105.1
click at [507, 381] on tr "73 Months 604-355-3409 Cell Phone Bell 0529483172 Dispatcher 1 Vancouver 514900…" at bounding box center [894, 395] width 1209 height 85
click at [560, 391] on strong "Dispatcher 1" at bounding box center [582, 386] width 77 height 13
click at [638, 384] on td "Dispatcher 1 Vancouver" at bounding box center [612, 395] width 166 height 85
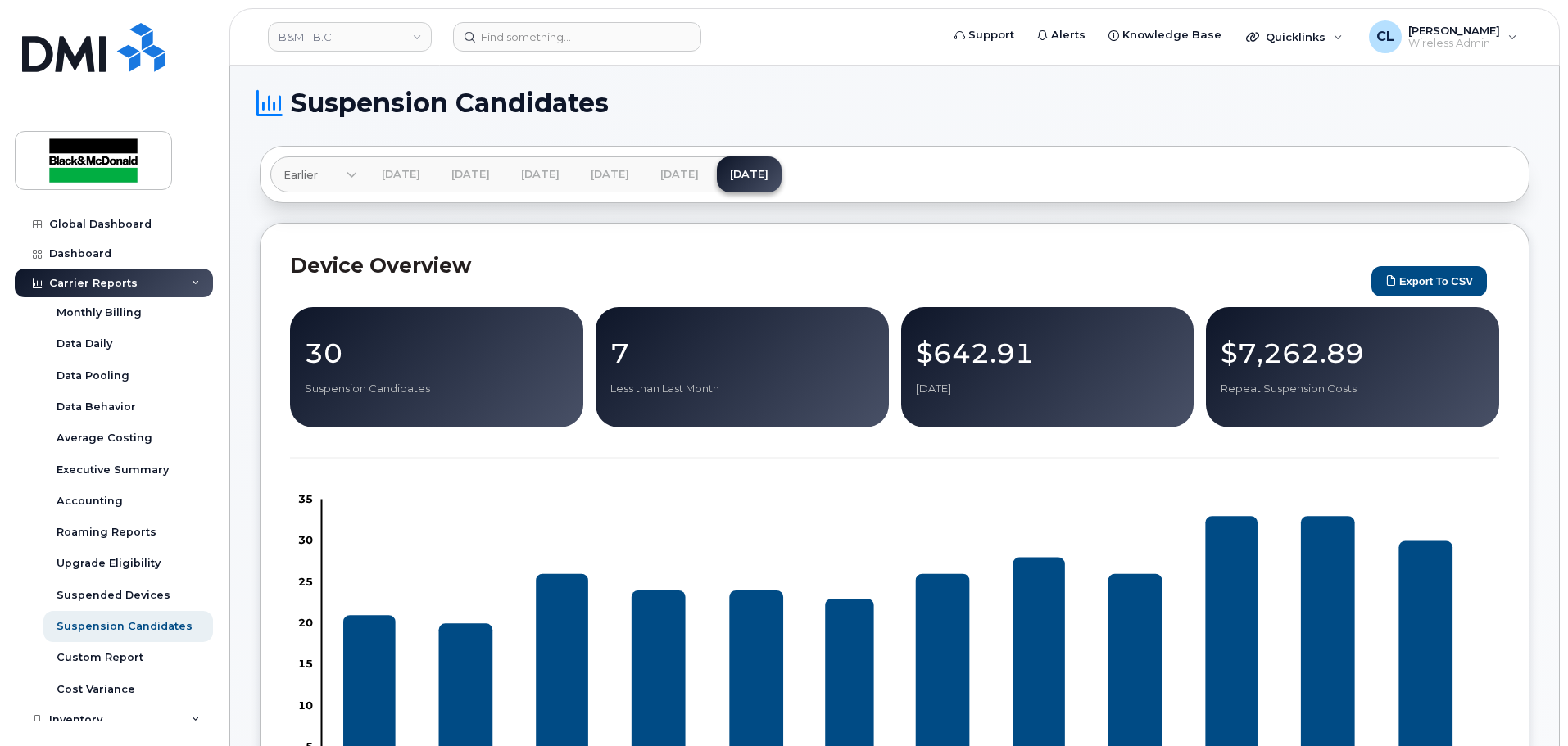
scroll to position [0, 0]
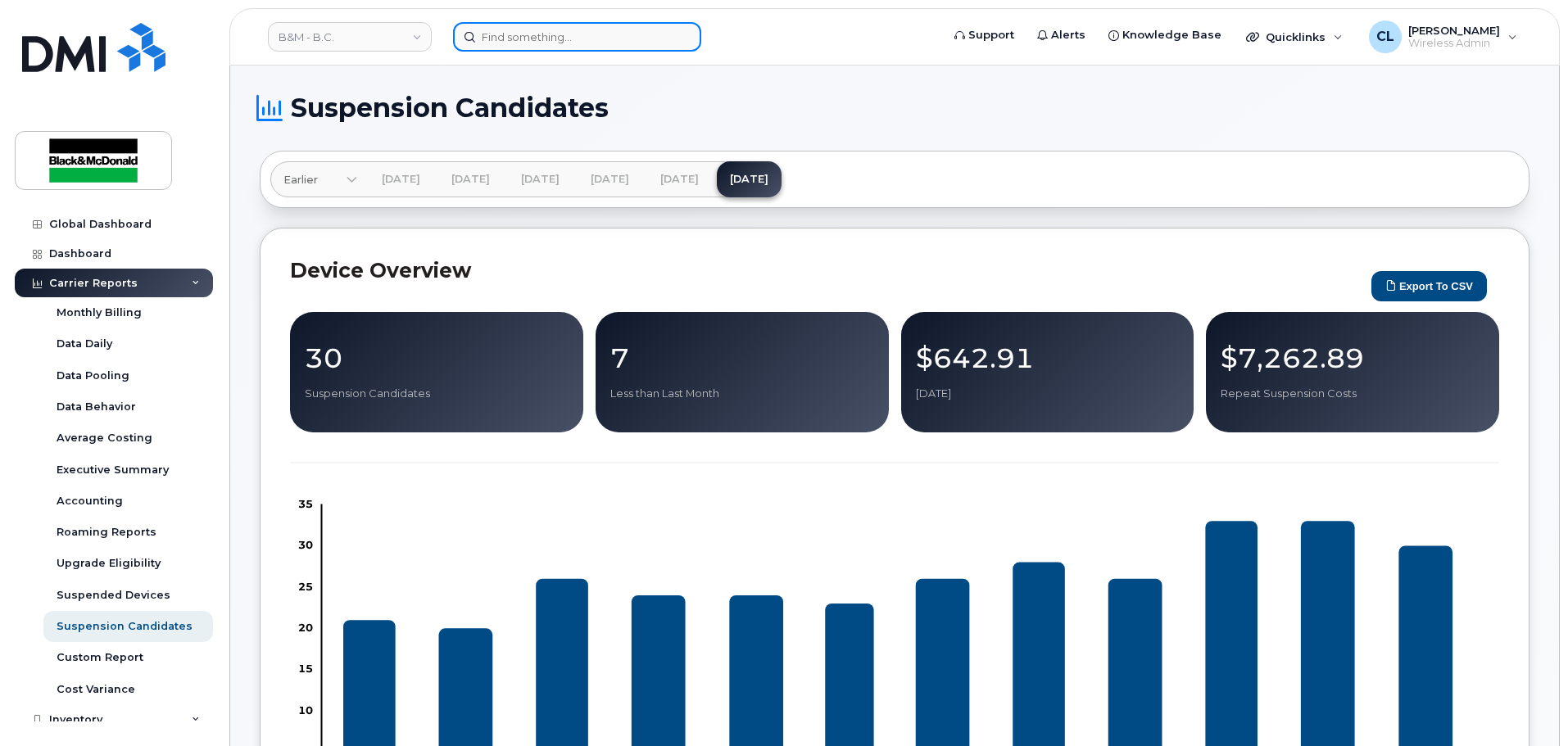
click at [587, 39] on input at bounding box center [577, 36] width 248 height 29
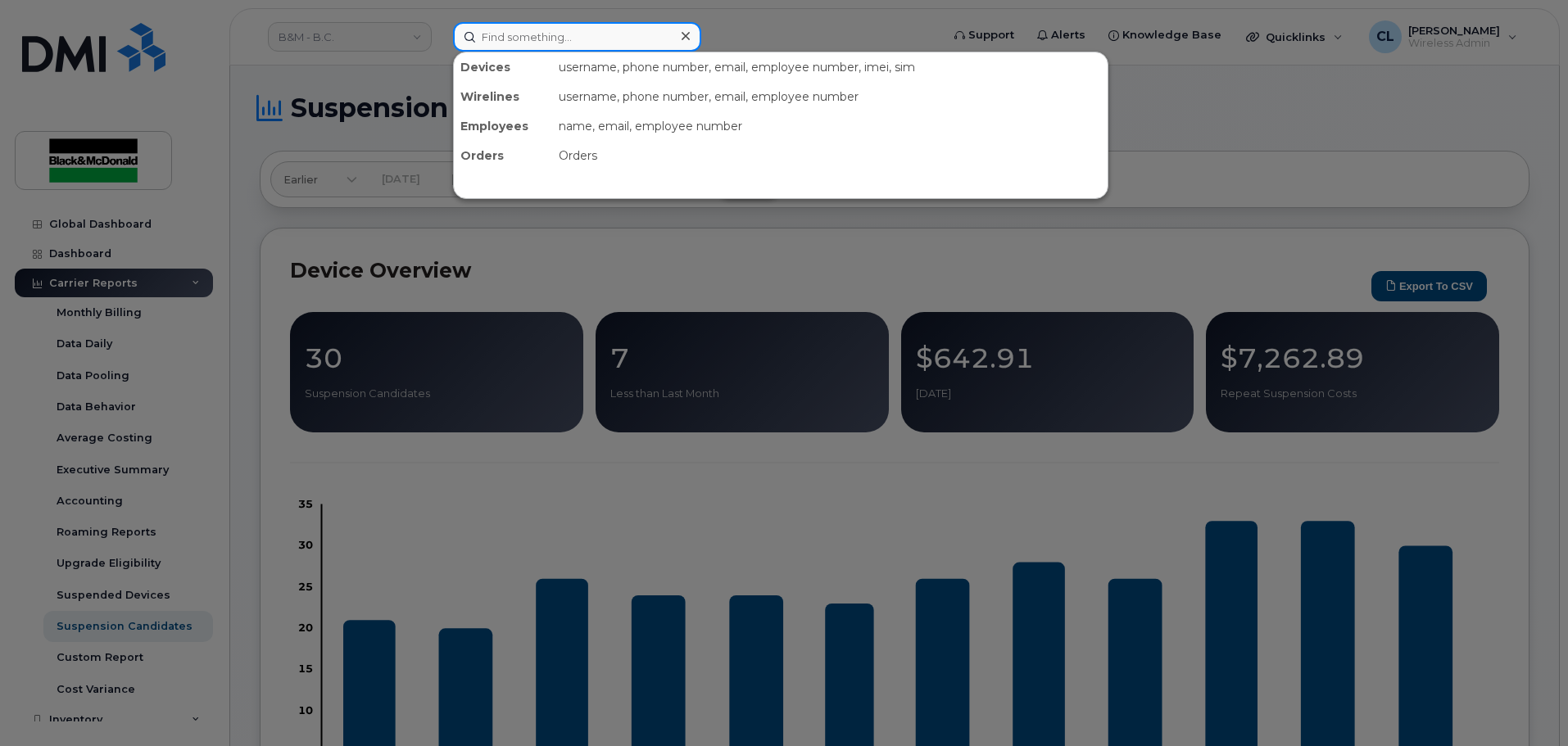
click at [487, 29] on input at bounding box center [577, 36] width 248 height 29
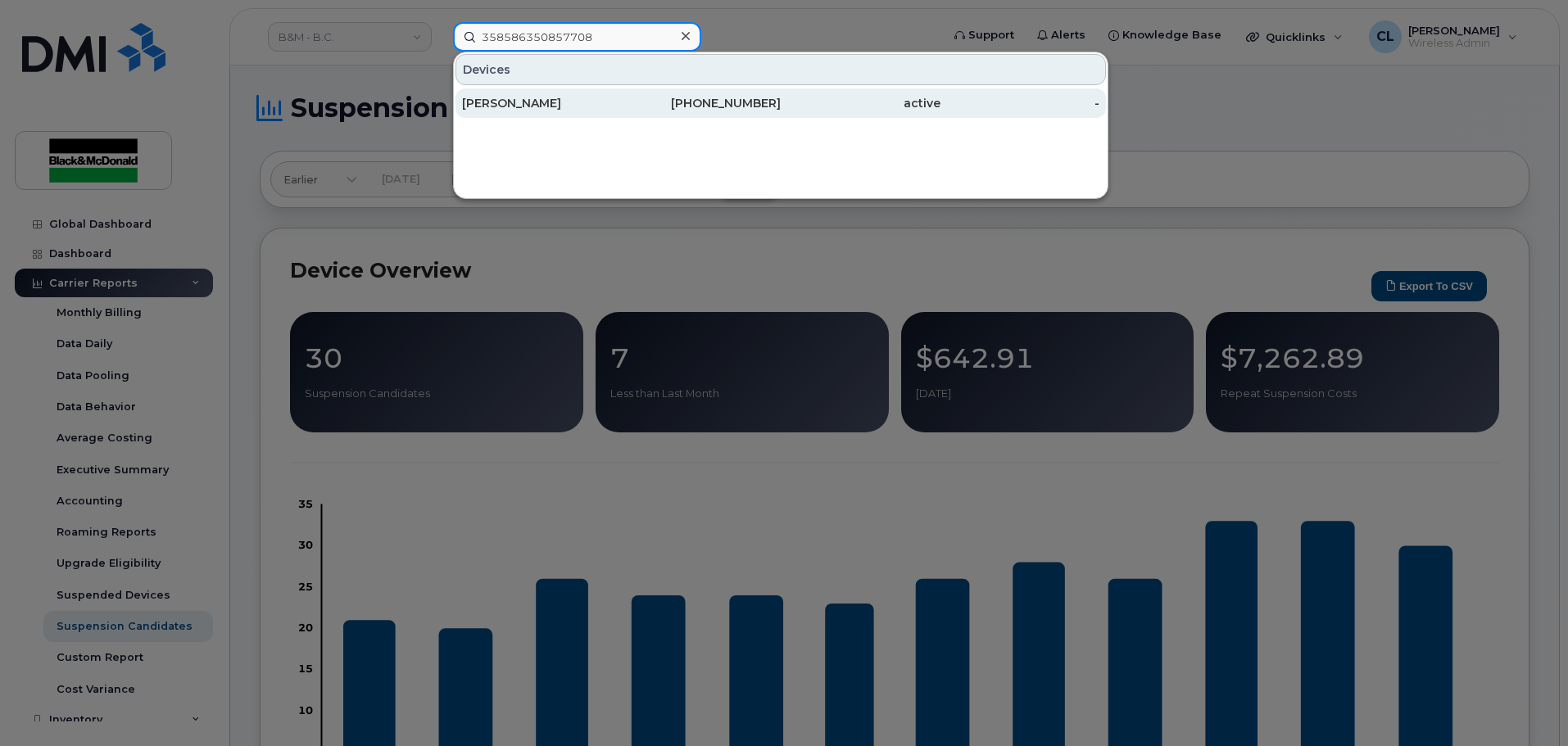
type input "358586350857708"
click at [508, 105] on div "[PERSON_NAME]" at bounding box center [541, 103] width 159 height 16
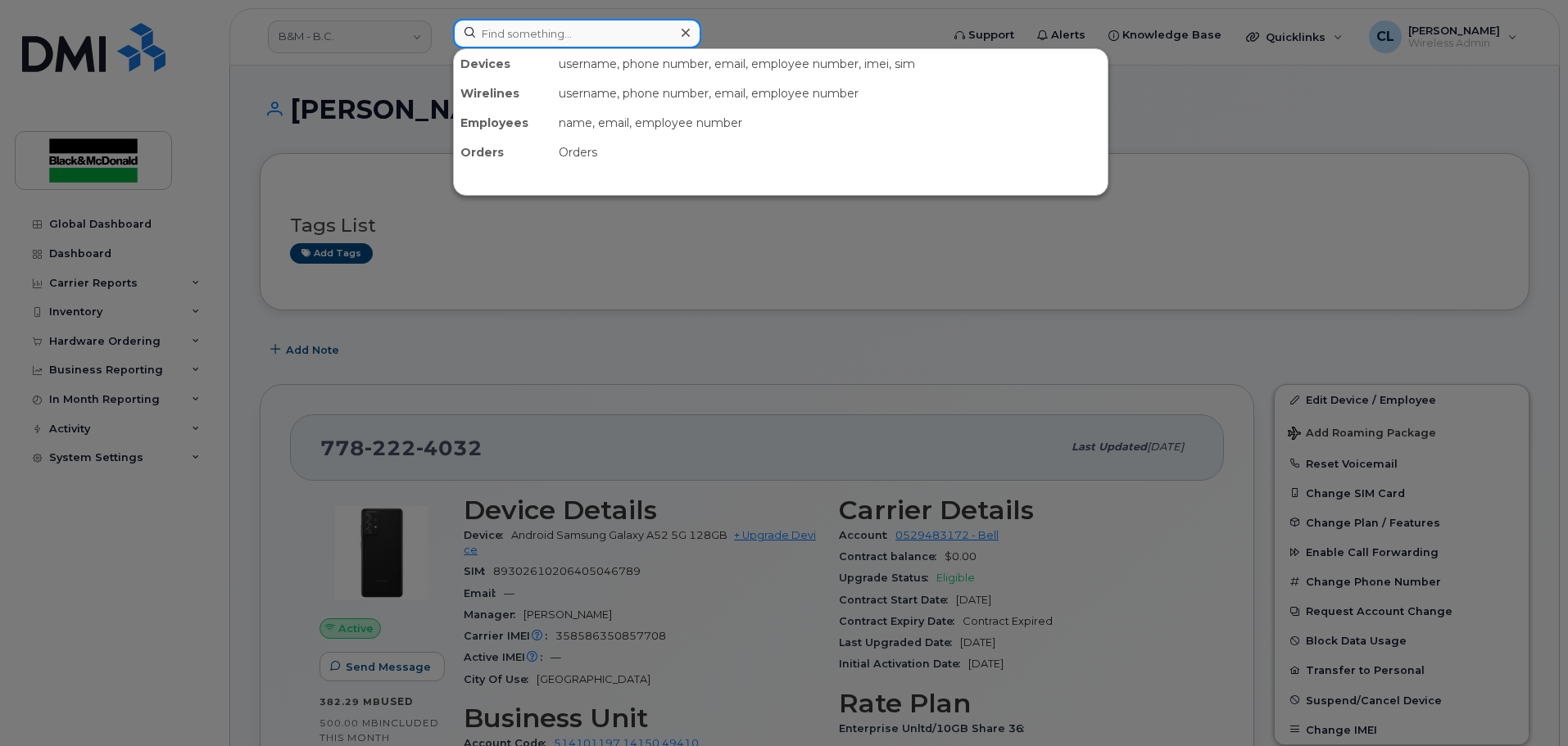
click at [647, 41] on input at bounding box center [577, 34] width 248 height 29
click at [995, 297] on div at bounding box center [784, 373] width 1568 height 746
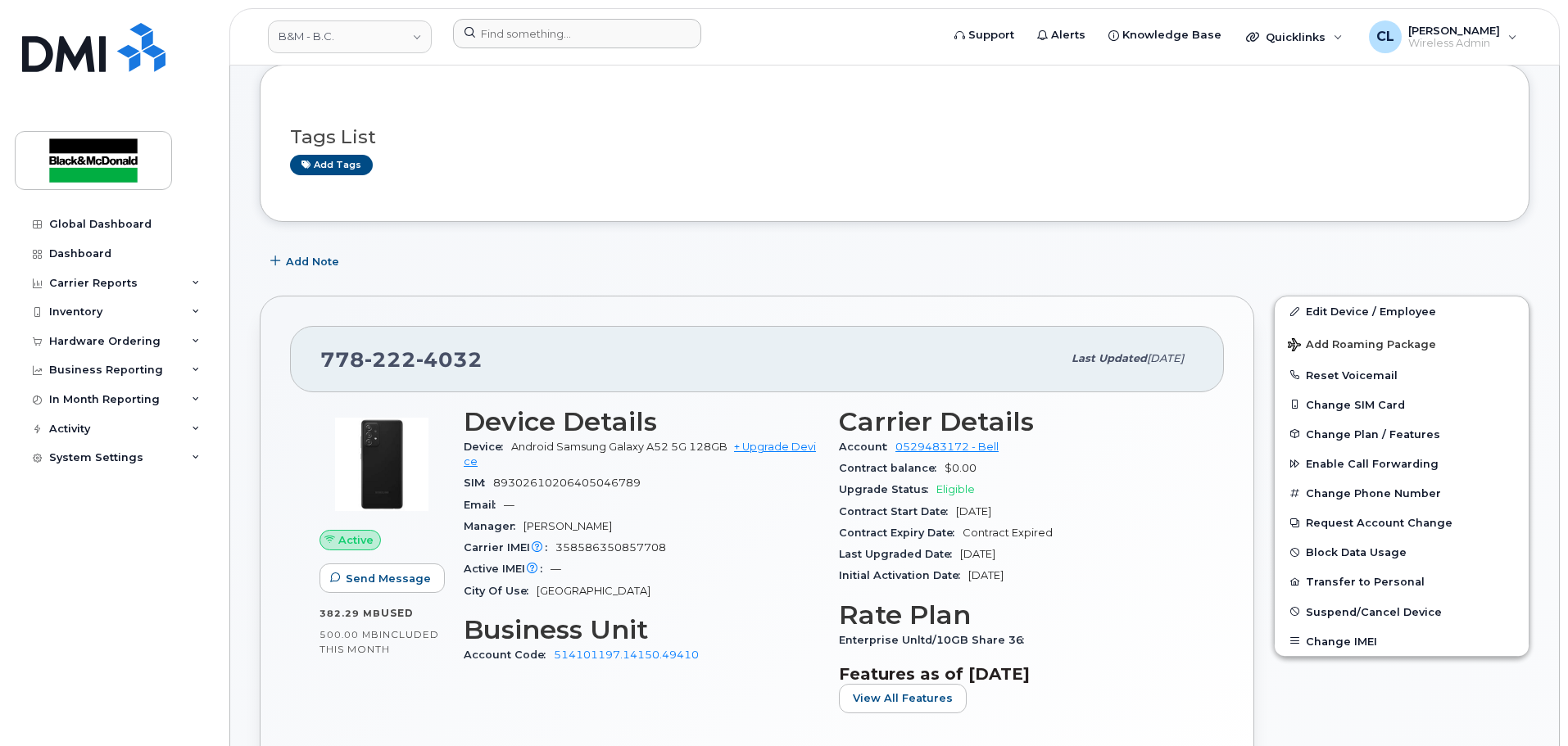
scroll to position [164, 0]
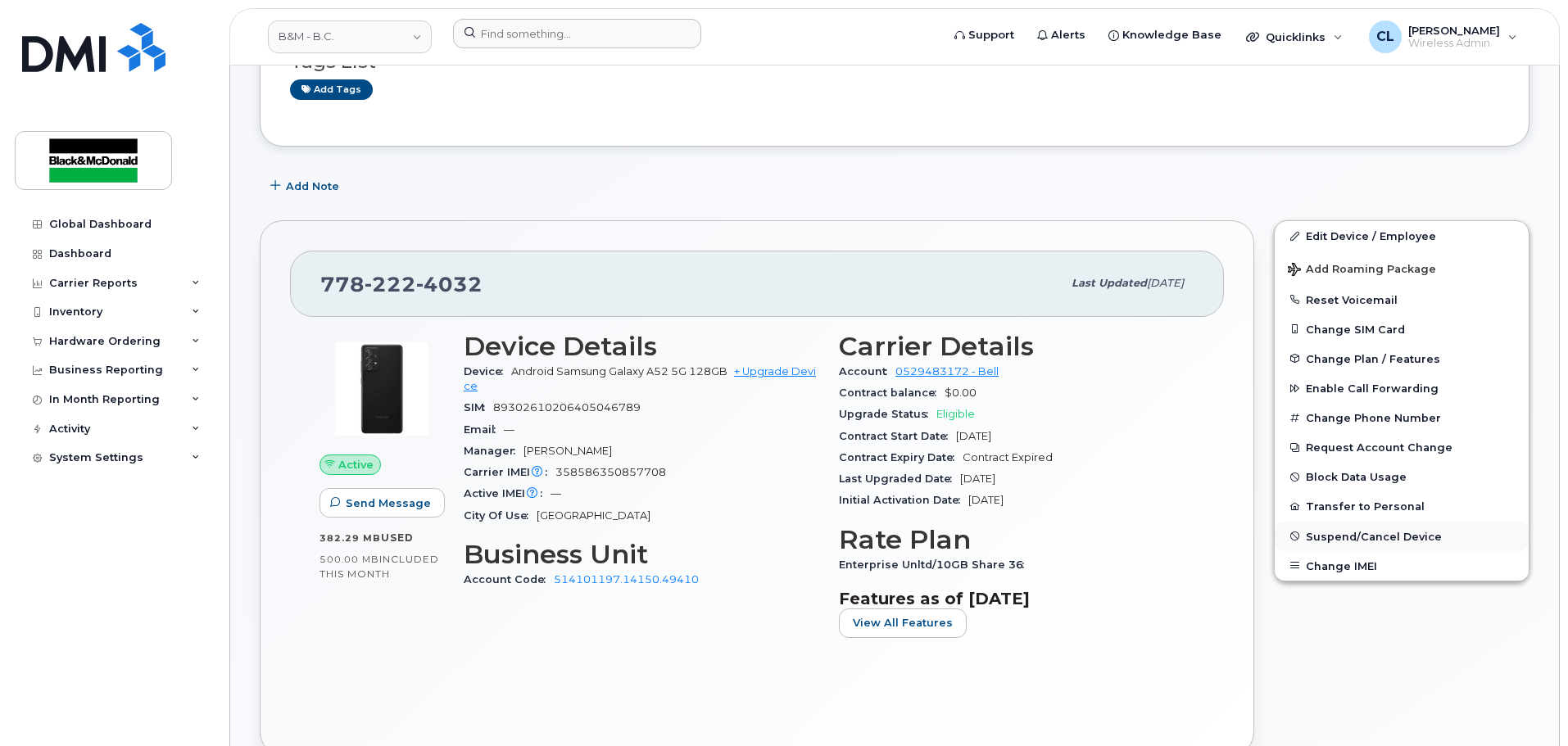
click at [1340, 534] on span "Suspend/Cancel Device" at bounding box center [1373, 536] width 136 height 12
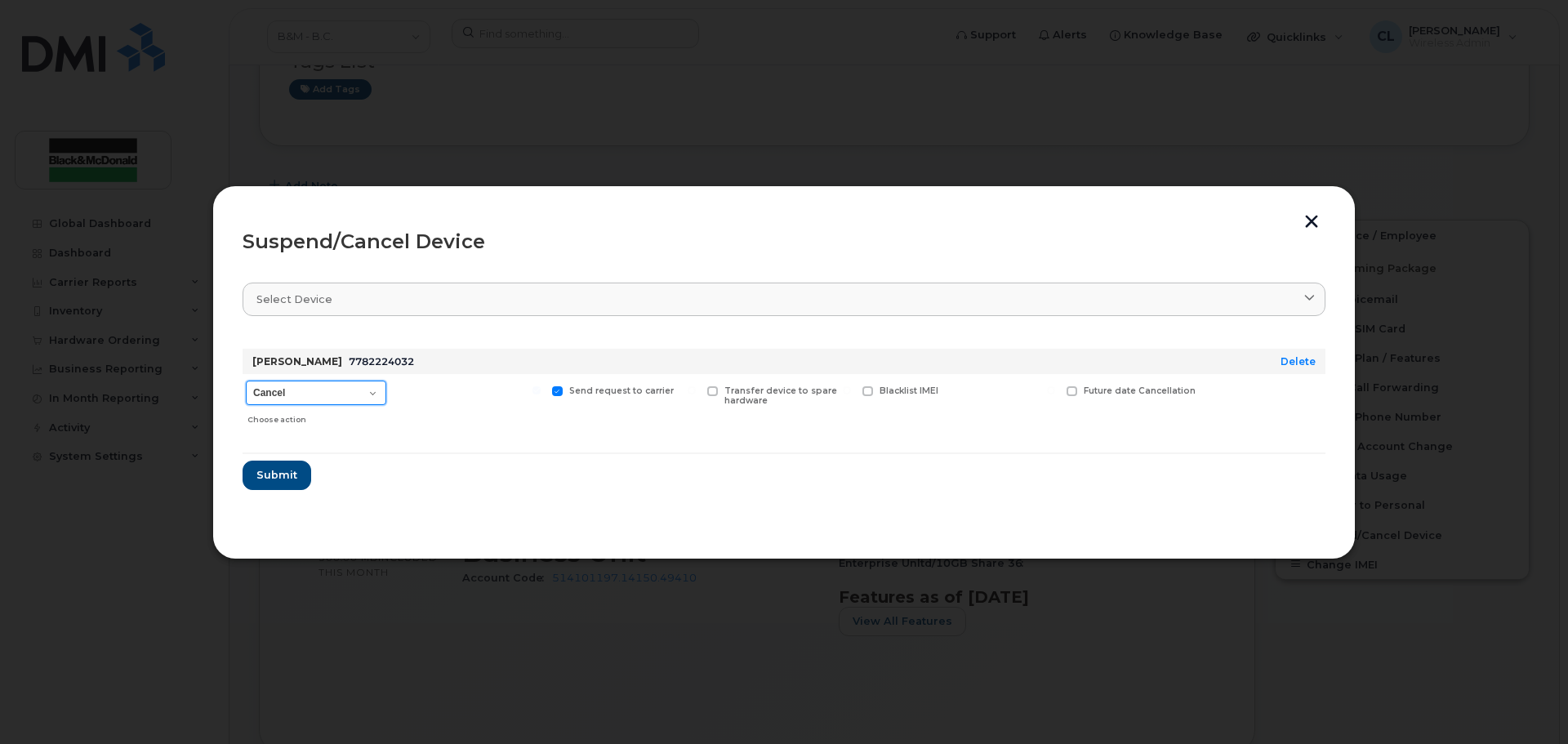
click at [324, 397] on select "Cancel Suspend - Extend Suspension Suspend - Reduced Rate Suspend - Full Rate S…" at bounding box center [316, 392] width 141 height 25
select select "[object Object]"
click at [246, 381] on select "Cancel Suspend - Extend Suspension Suspend - Reduced Rate Suspend - Full Rate S…" at bounding box center [316, 392] width 141 height 25
click at [289, 470] on span "Submit" at bounding box center [275, 474] width 41 height 15
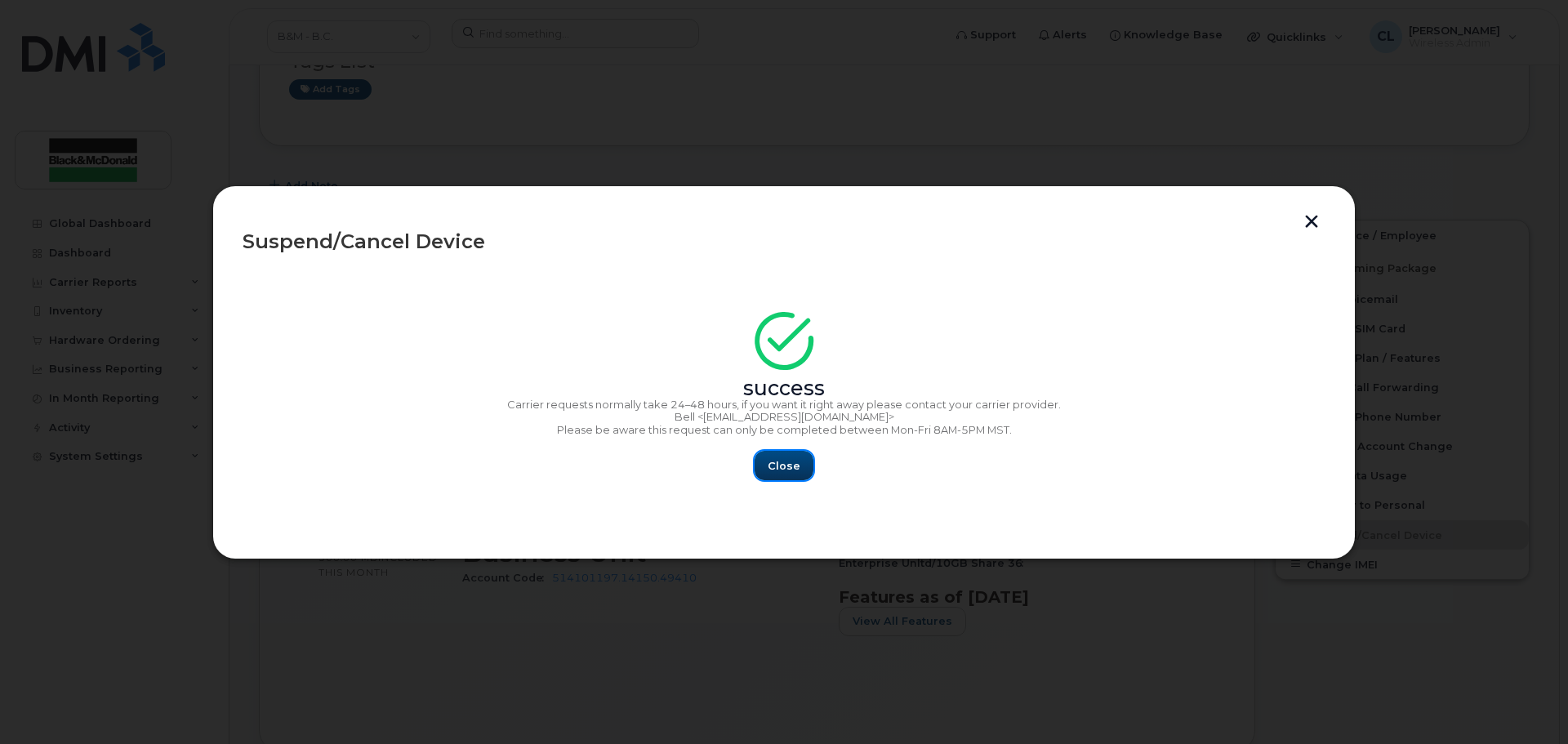
click at [762, 469] on button "Close" at bounding box center [784, 465] width 59 height 29
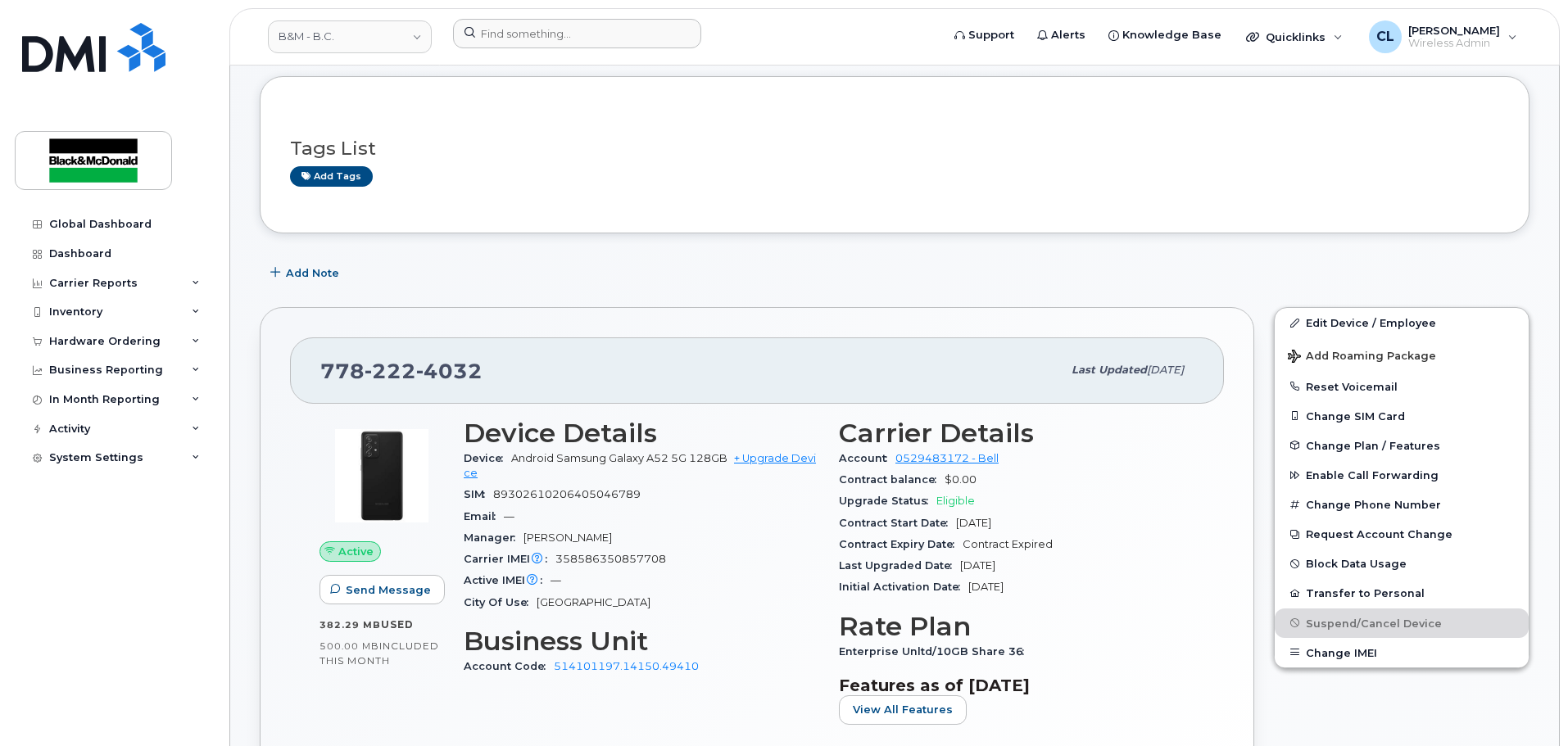
scroll to position [0, 0]
